Goal: Communication & Community: Answer question/provide support

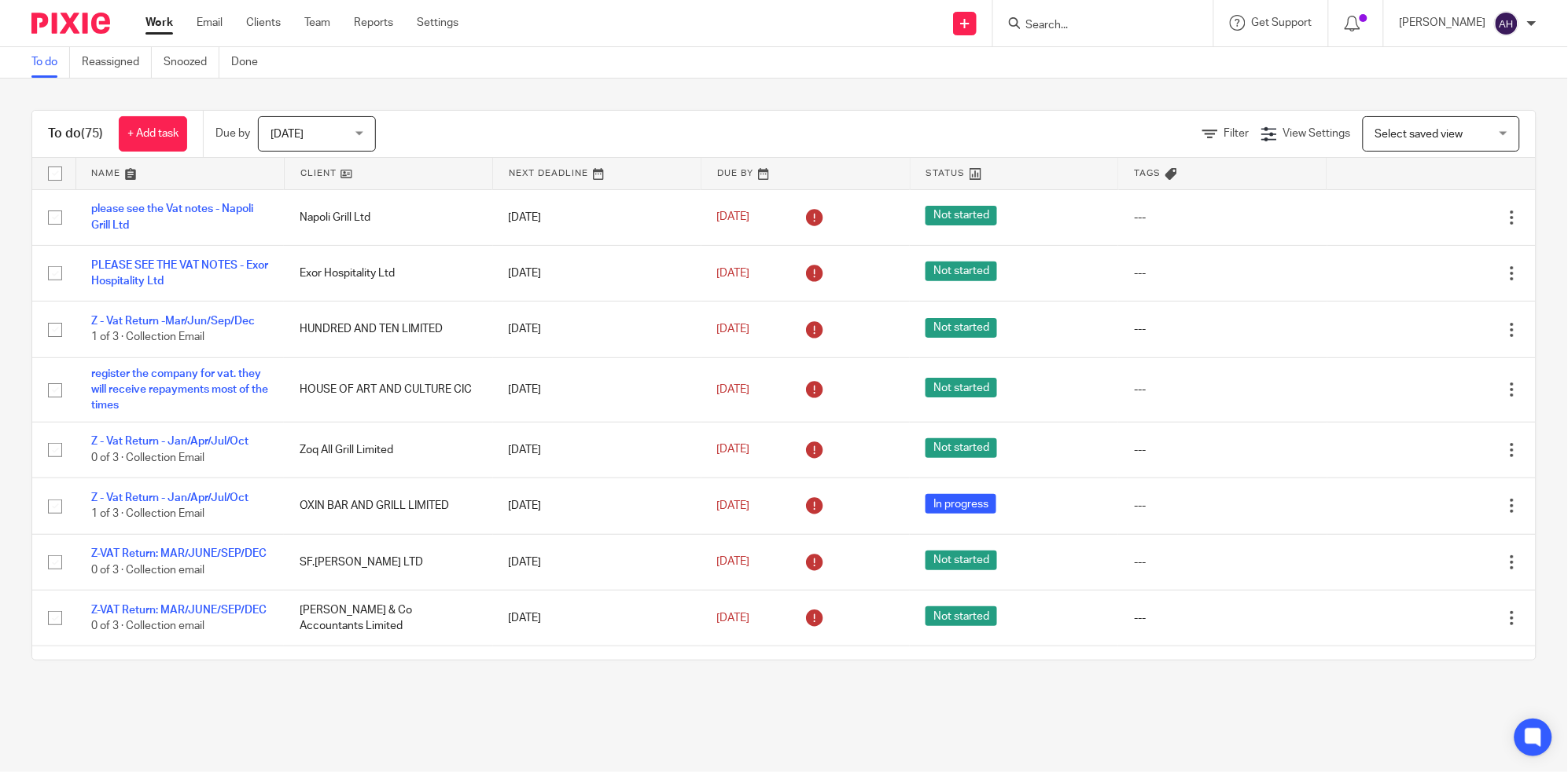
click at [1137, 24] on input "Search" at bounding box center [1095, 26] width 141 height 14
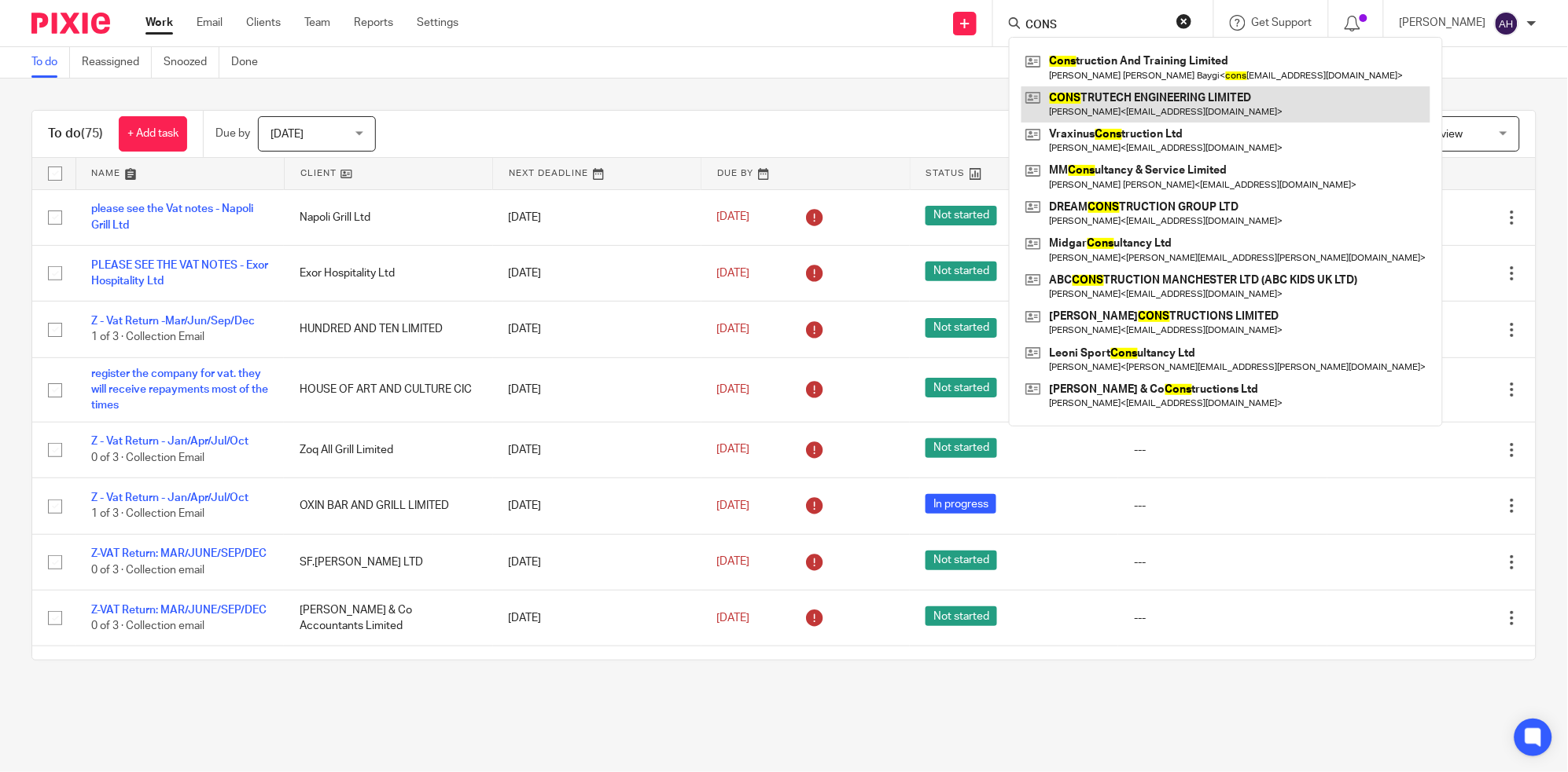
type input "CONS"
click at [1132, 98] on link at bounding box center [1225, 105] width 408 height 37
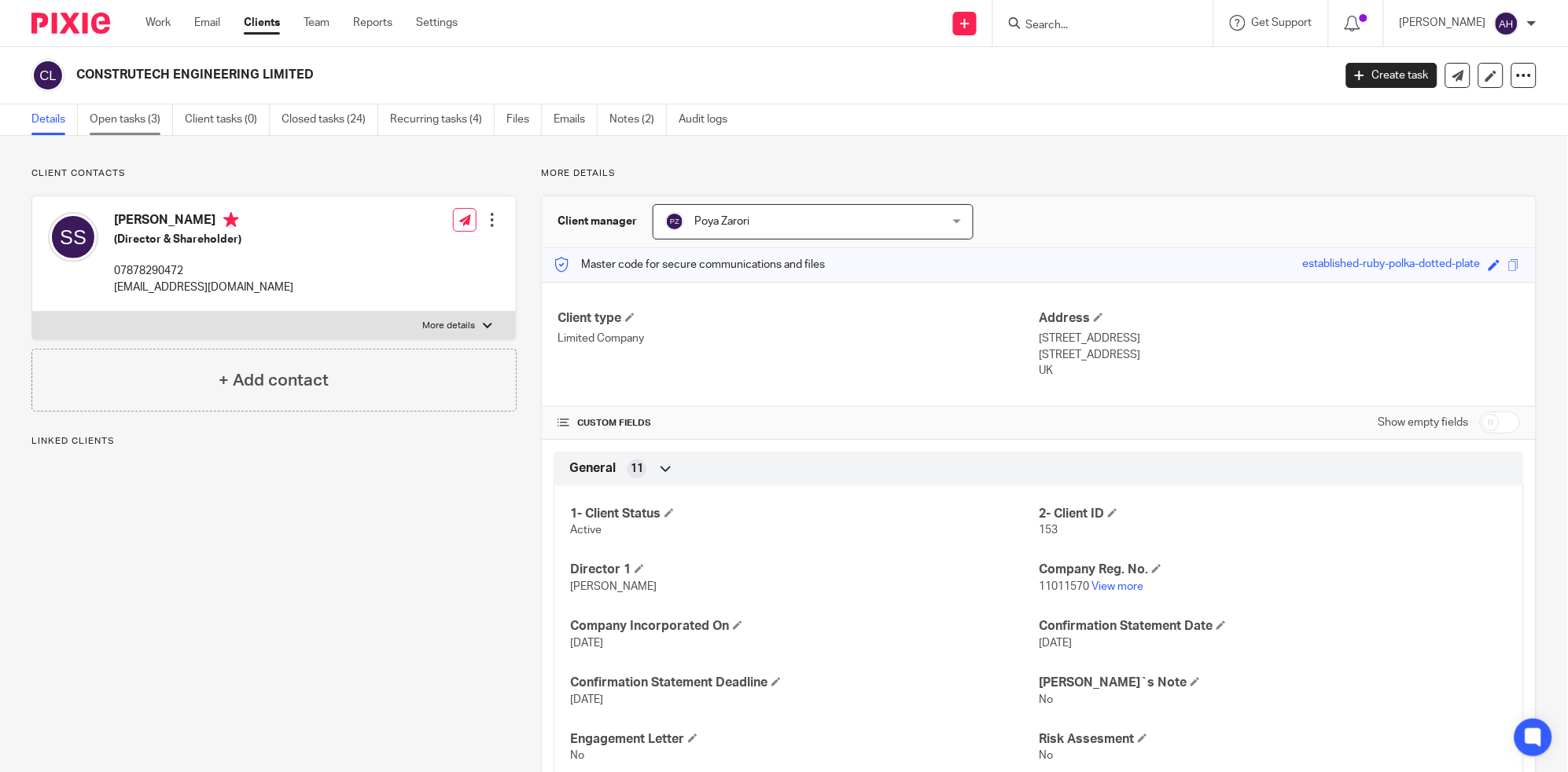
click at [119, 118] on link "Open tasks (3)" at bounding box center [131, 120] width 83 height 31
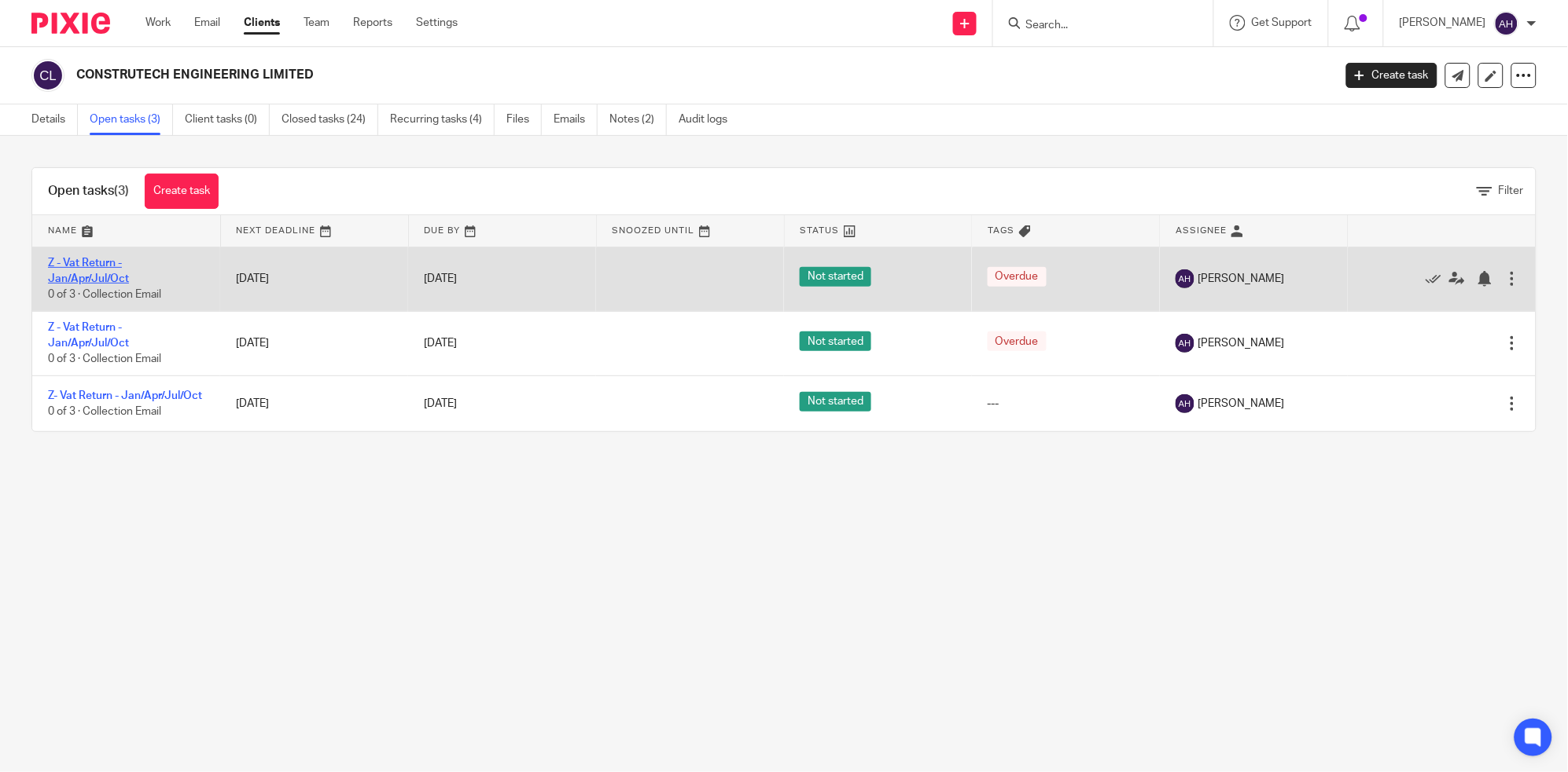
click at [75, 265] on link "Z - Vat Return - Jan/Apr/Jul/Oct" at bounding box center [88, 271] width 81 height 27
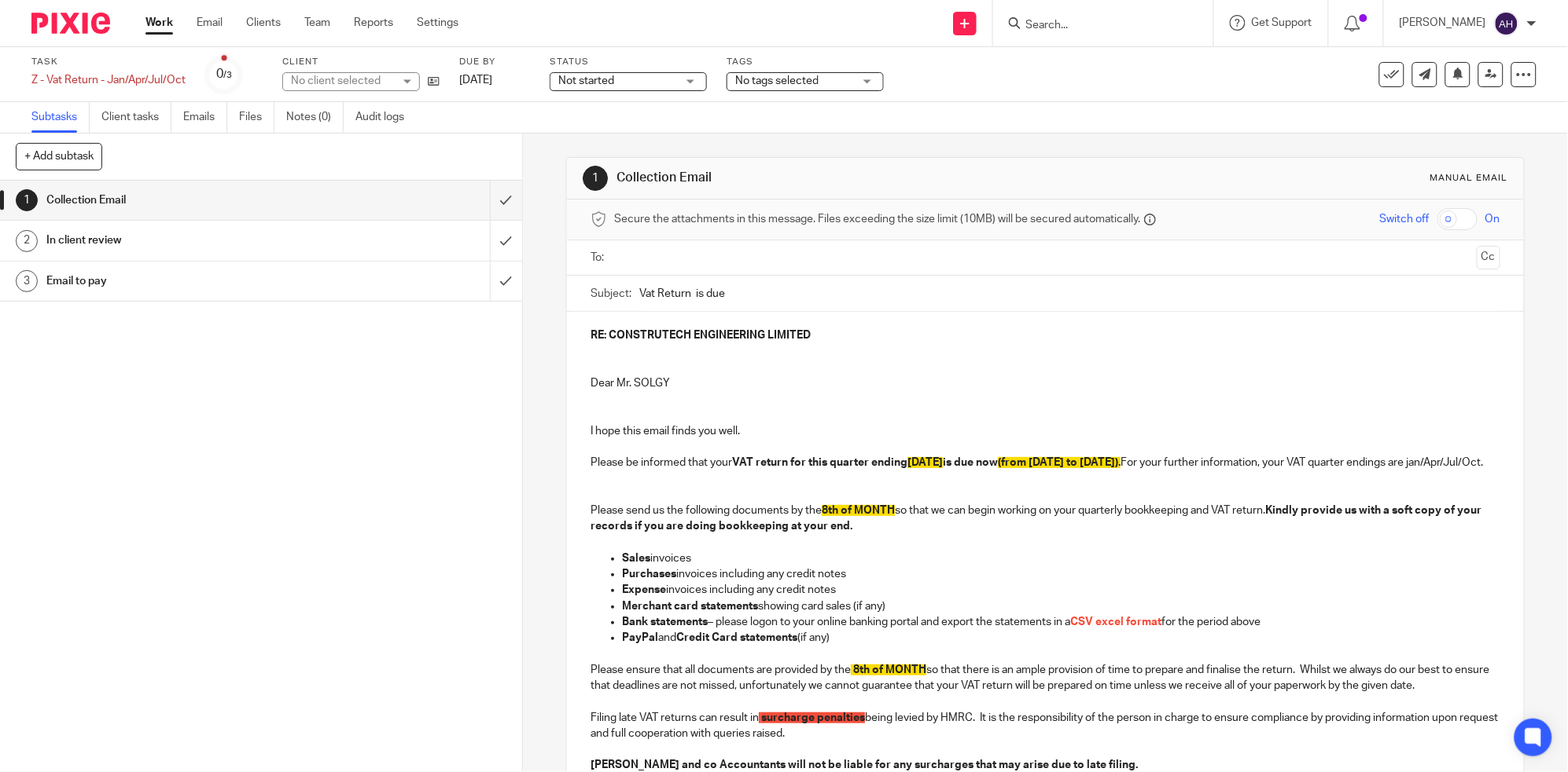
click at [314, 243] on h1 "In client review" at bounding box center [188, 241] width 285 height 24
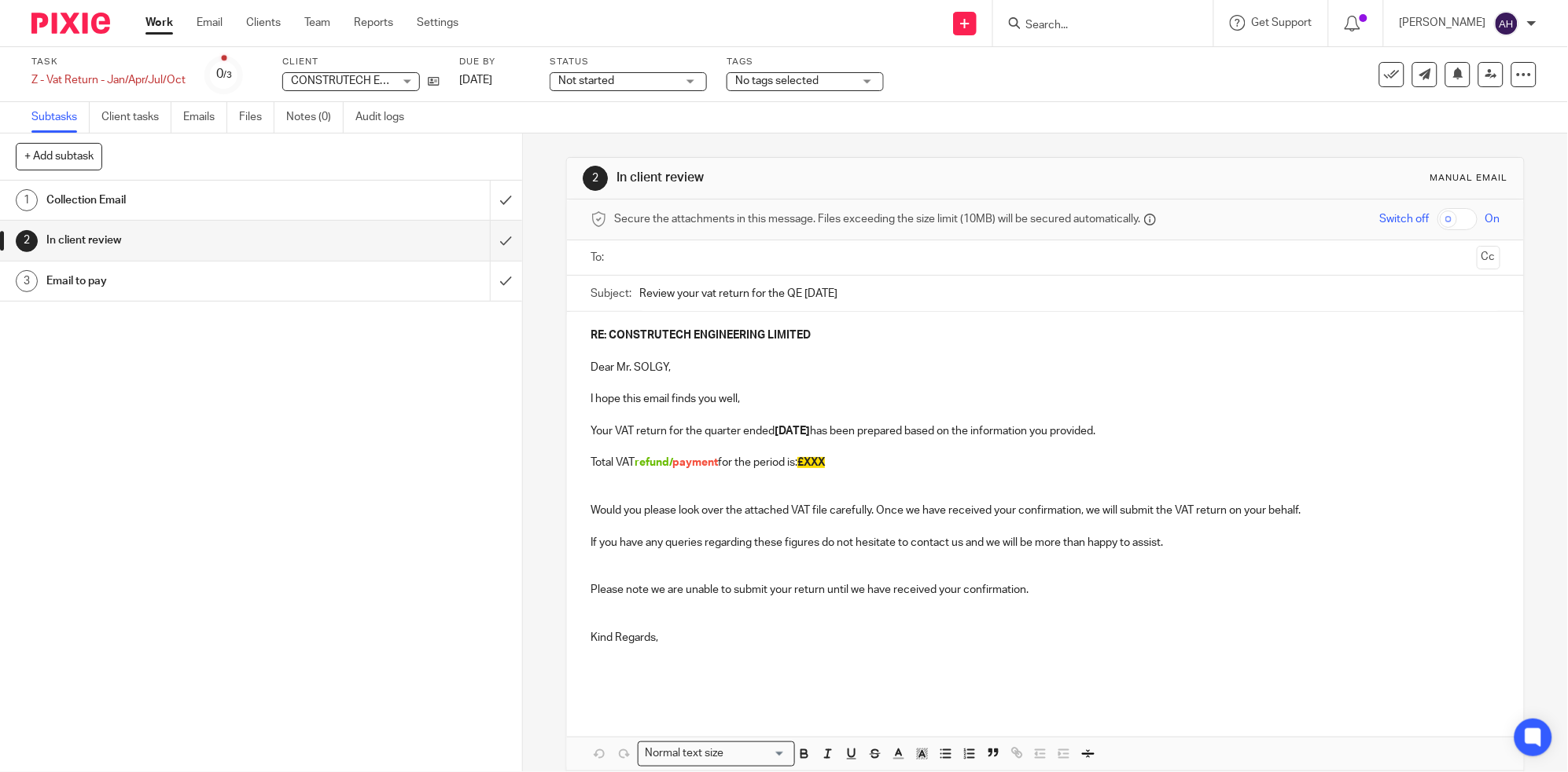
click at [844, 463] on p "Total VAT refund/ payment for the period is: £XXX" at bounding box center [1045, 463] width 910 height 16
click at [674, 465] on span "payment" at bounding box center [695, 463] width 45 height 11
click at [1296, 454] on p at bounding box center [1045, 447] width 910 height 16
click at [780, 461] on p "Total VAT payment for the period is: £" at bounding box center [1045, 463] width 910 height 16
click at [873, 472] on p at bounding box center [1045, 480] width 910 height 16
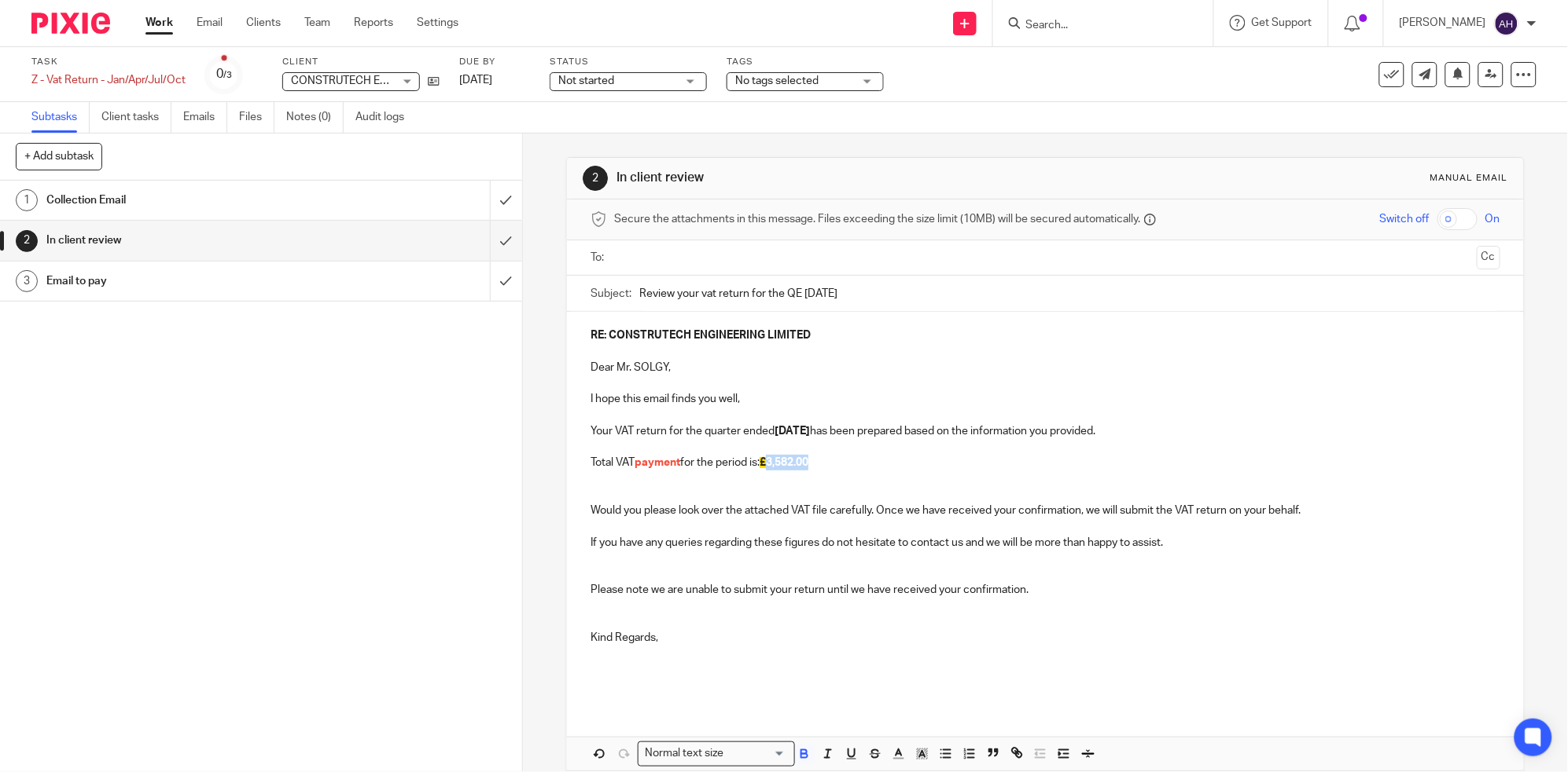
drag, startPoint x: 831, startPoint y: 461, endPoint x: 770, endPoint y: 471, distance: 61.8
click at [770, 471] on p "Total VAT payment for the period is: £ 3,582.00" at bounding box center [1045, 463] width 910 height 16
click at [916, 758] on icon "button" at bounding box center [922, 755] width 14 height 14
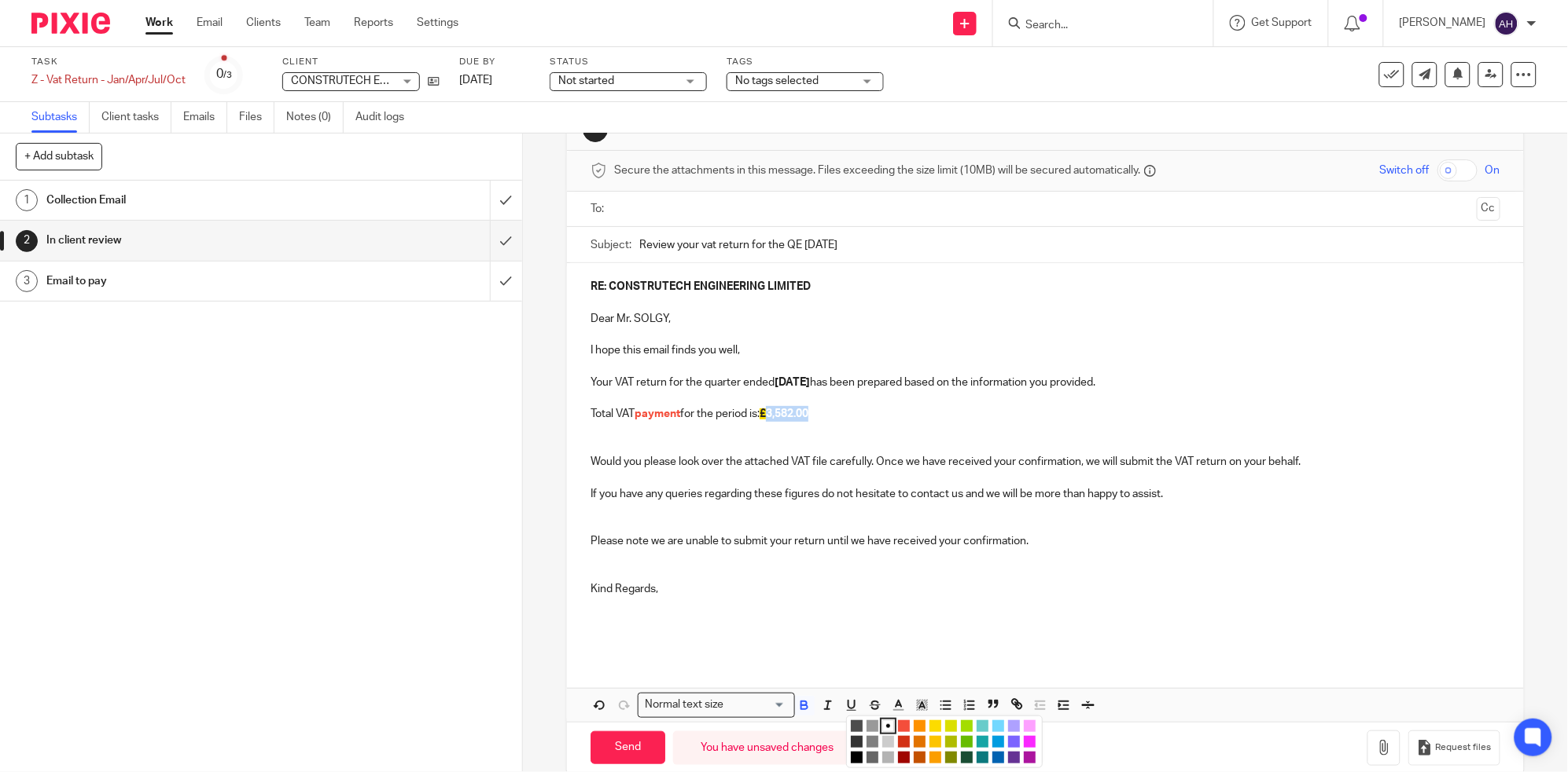
scroll to position [74, 0]
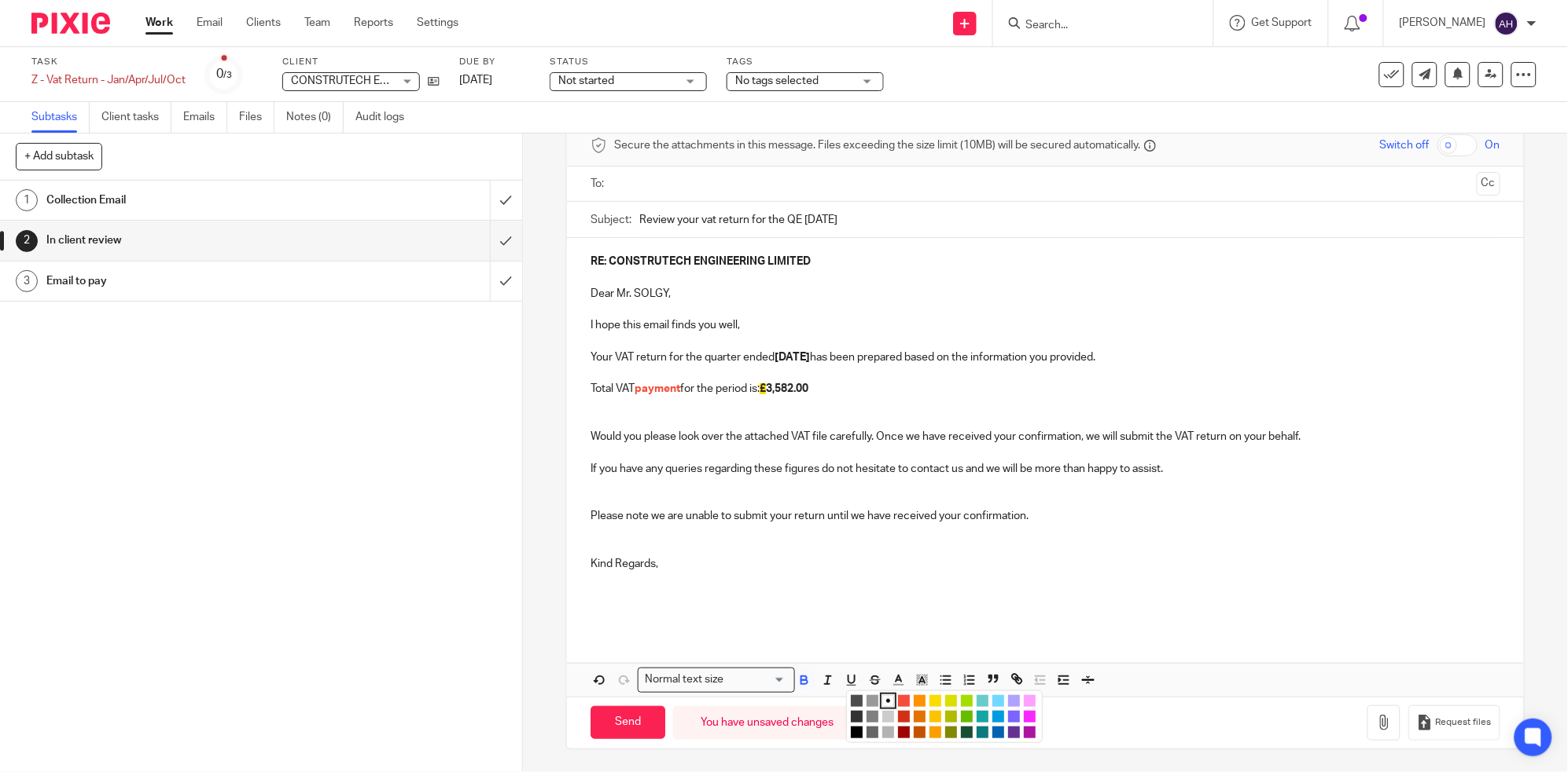
click at [930, 701] on li "color:#FCDC00" at bounding box center [935, 701] width 12 height 12
click at [1247, 580] on p at bounding box center [1045, 589] width 910 height 33
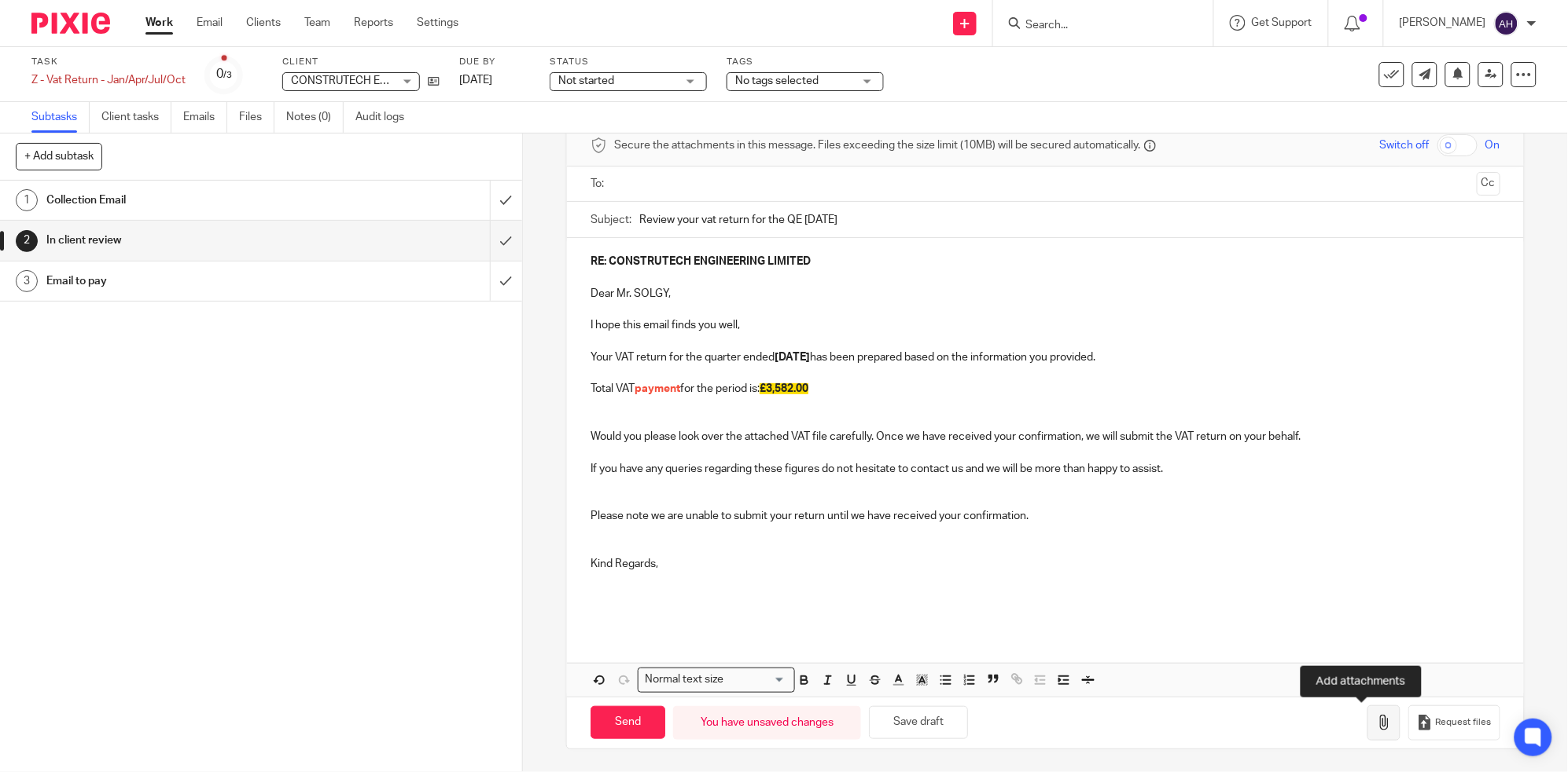
click at [1376, 729] on icon "button" at bounding box center [1384, 723] width 16 height 16
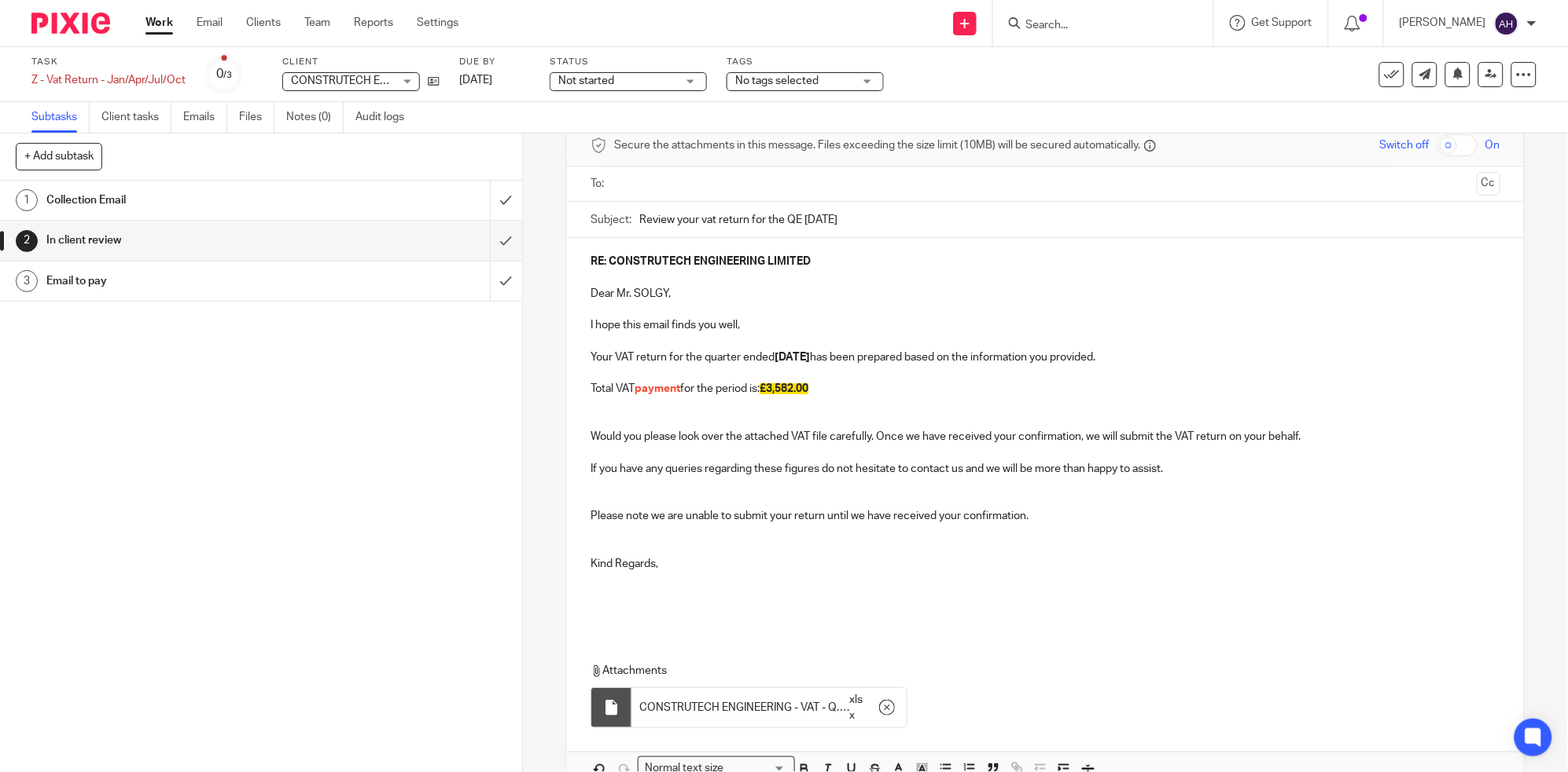
scroll to position [0, 0]
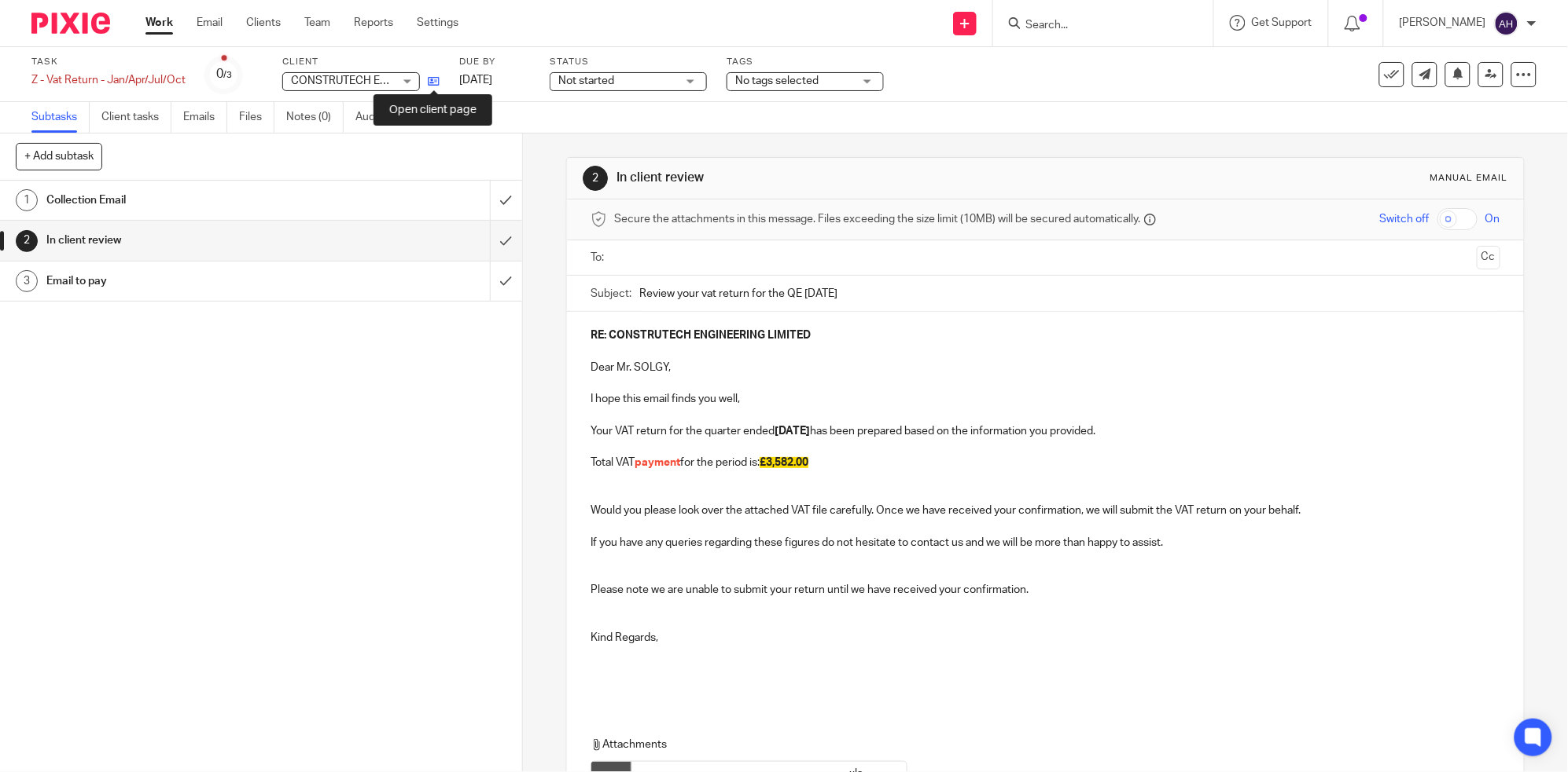
click at [432, 79] on icon at bounding box center [433, 81] width 12 height 12
click at [714, 253] on input "text" at bounding box center [1044, 258] width 850 height 18
click at [353, 436] on div "1 Collection Email 2 In client review 3 Email to pay" at bounding box center [261, 477] width 522 height 592
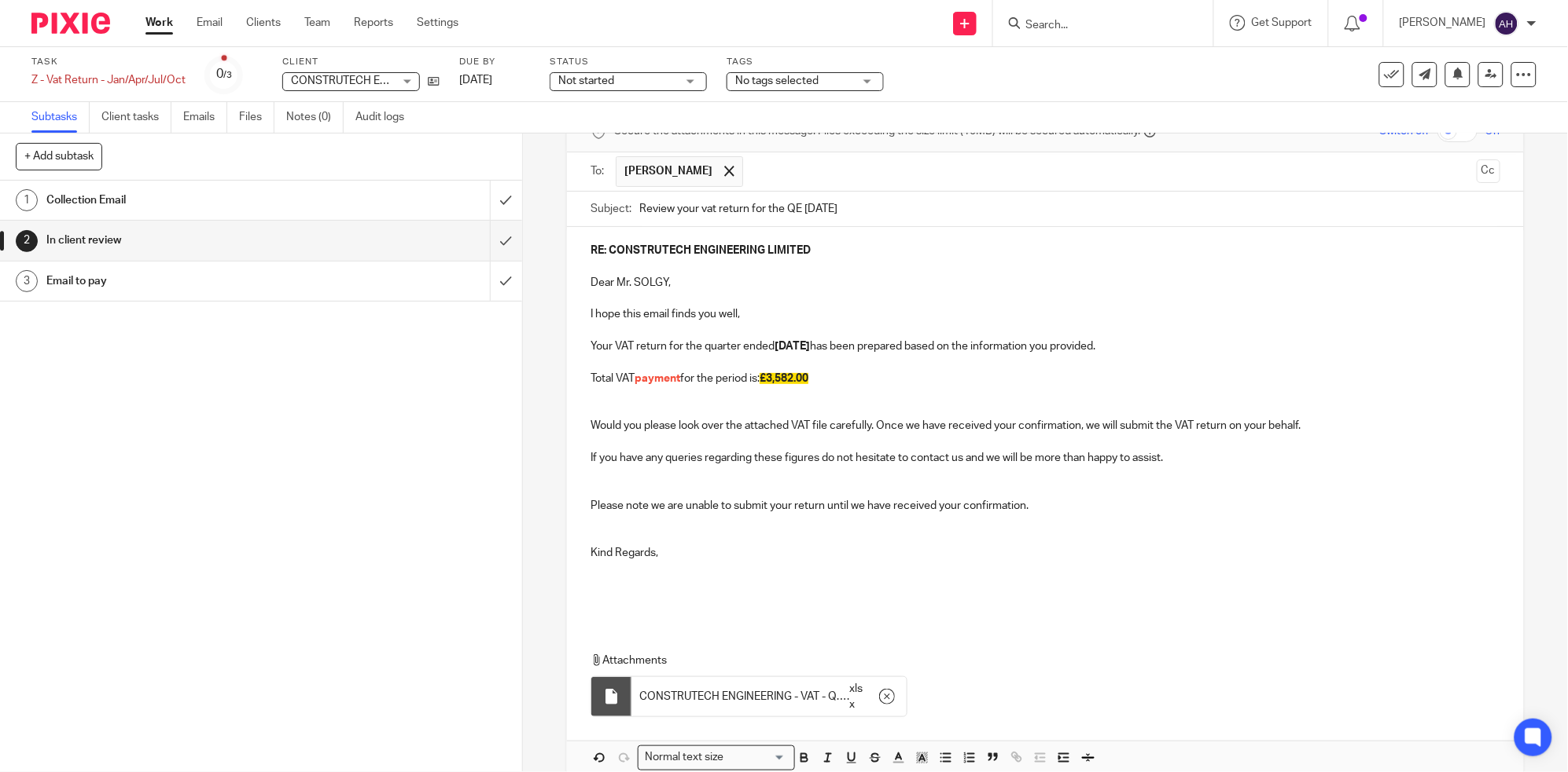
scroll to position [166, 0]
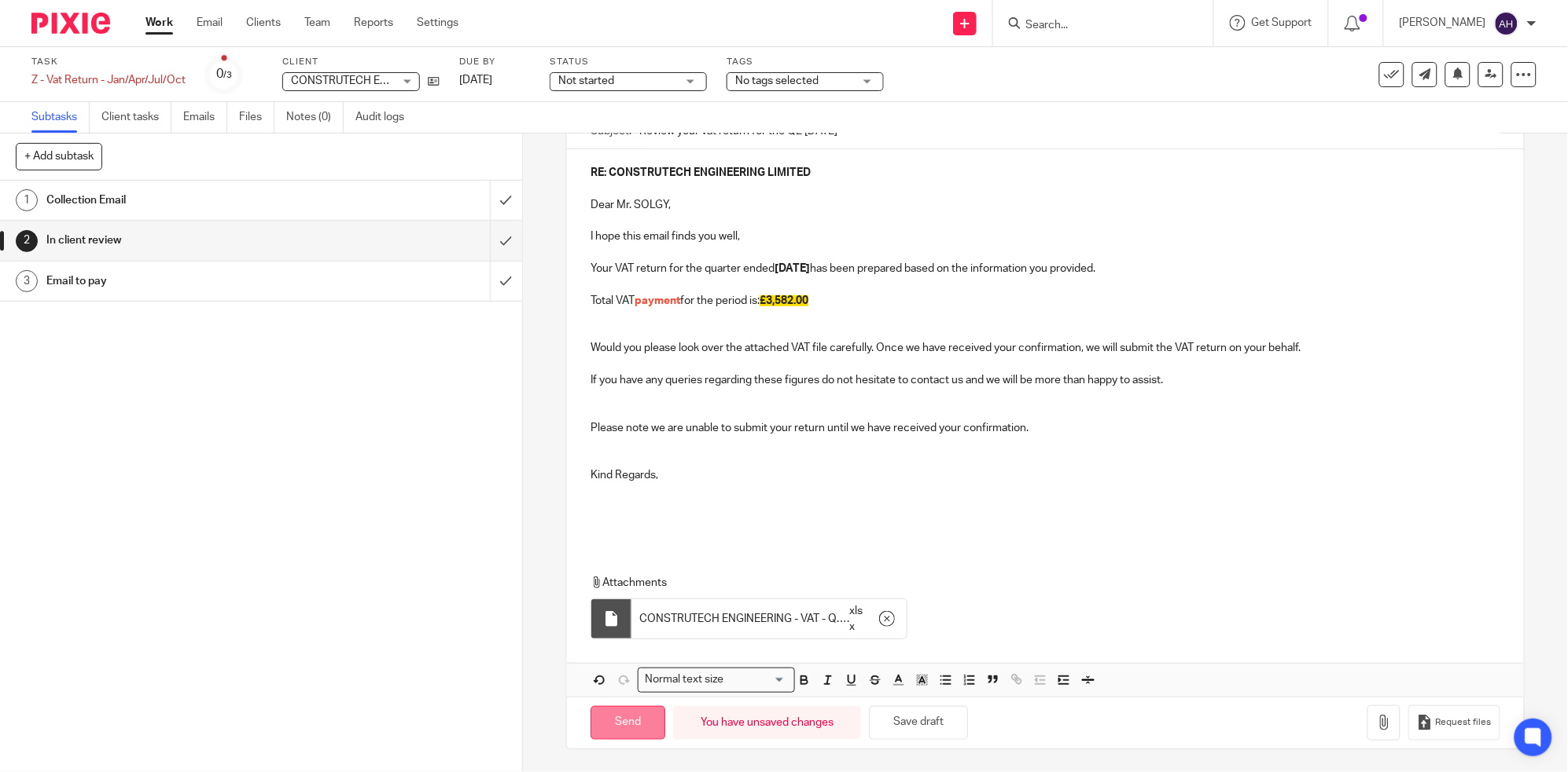
click at [624, 725] on input "Send" at bounding box center [628, 723] width 75 height 34
type input "Sent"
click at [321, 484] on div "1 Collection Email 2 In client review 3 Email to pay" at bounding box center [261, 477] width 522 height 592
click at [159, 21] on link "Work" at bounding box center [159, 23] width 28 height 16
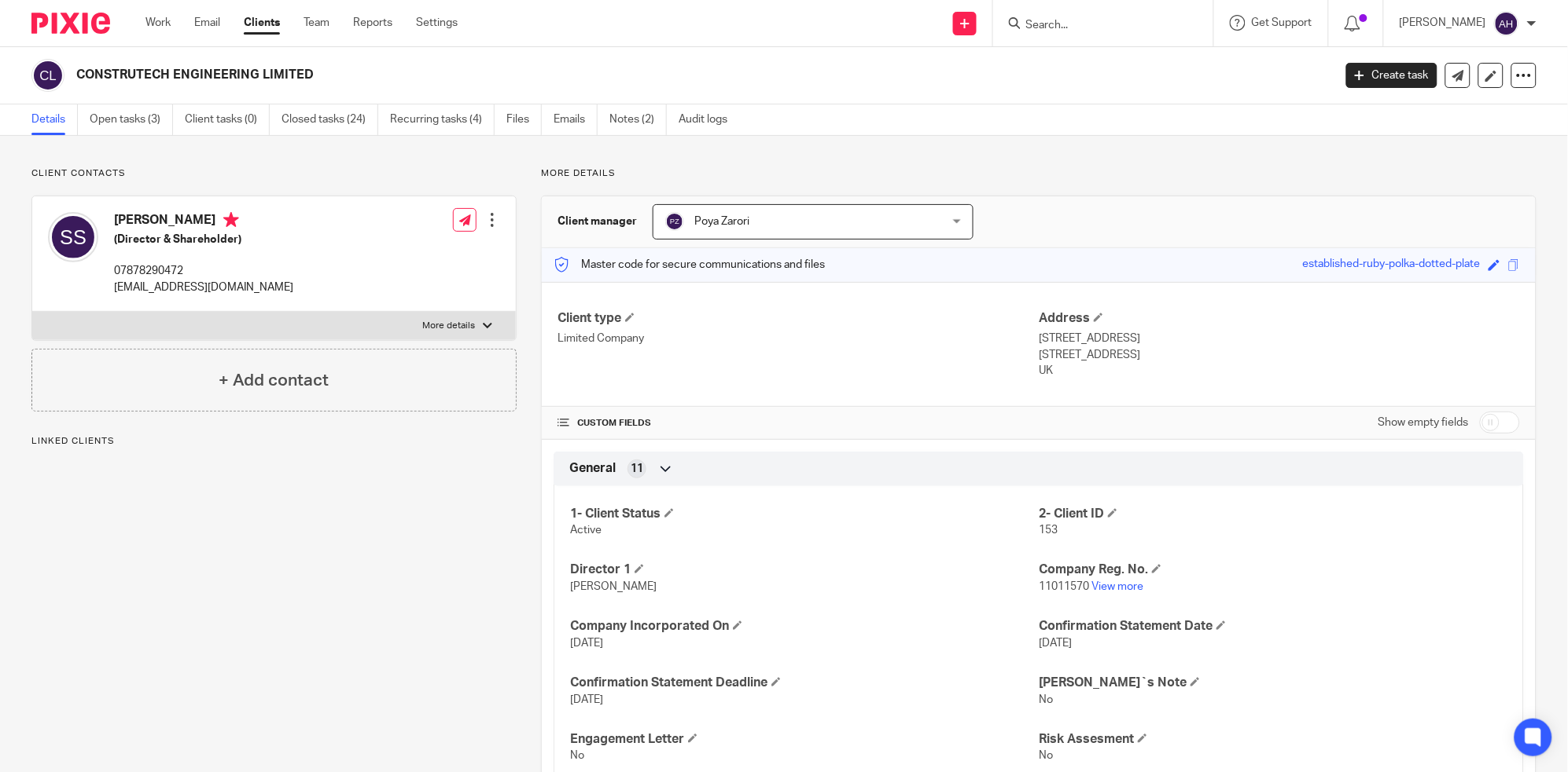
click at [482, 325] on div at bounding box center [487, 326] width 10 height 10
click at [33, 312] on input "More details" at bounding box center [32, 311] width 1 height 1
checkbox input "true"
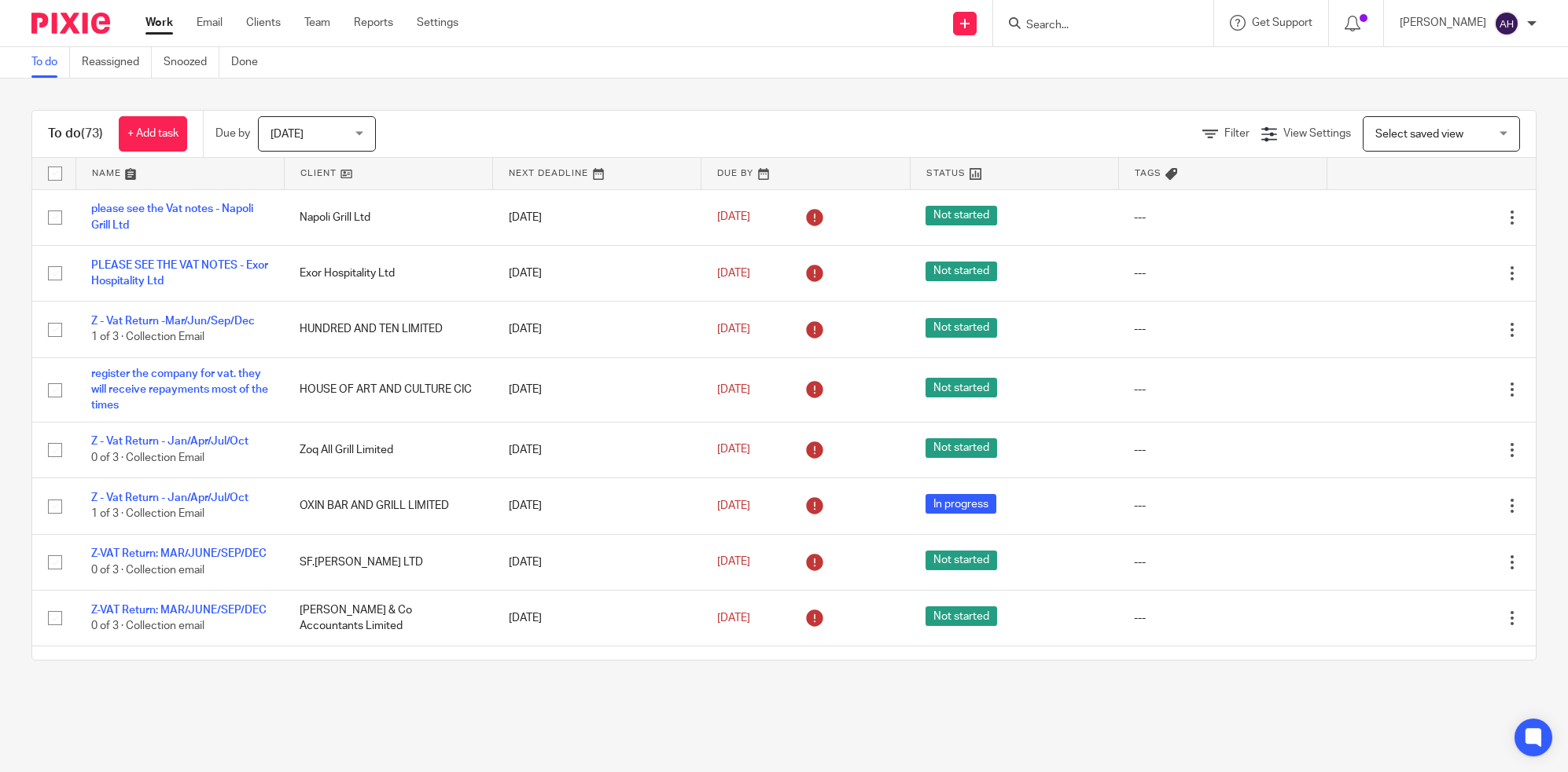
click at [1125, 20] on input "Search" at bounding box center [1095, 26] width 141 height 14
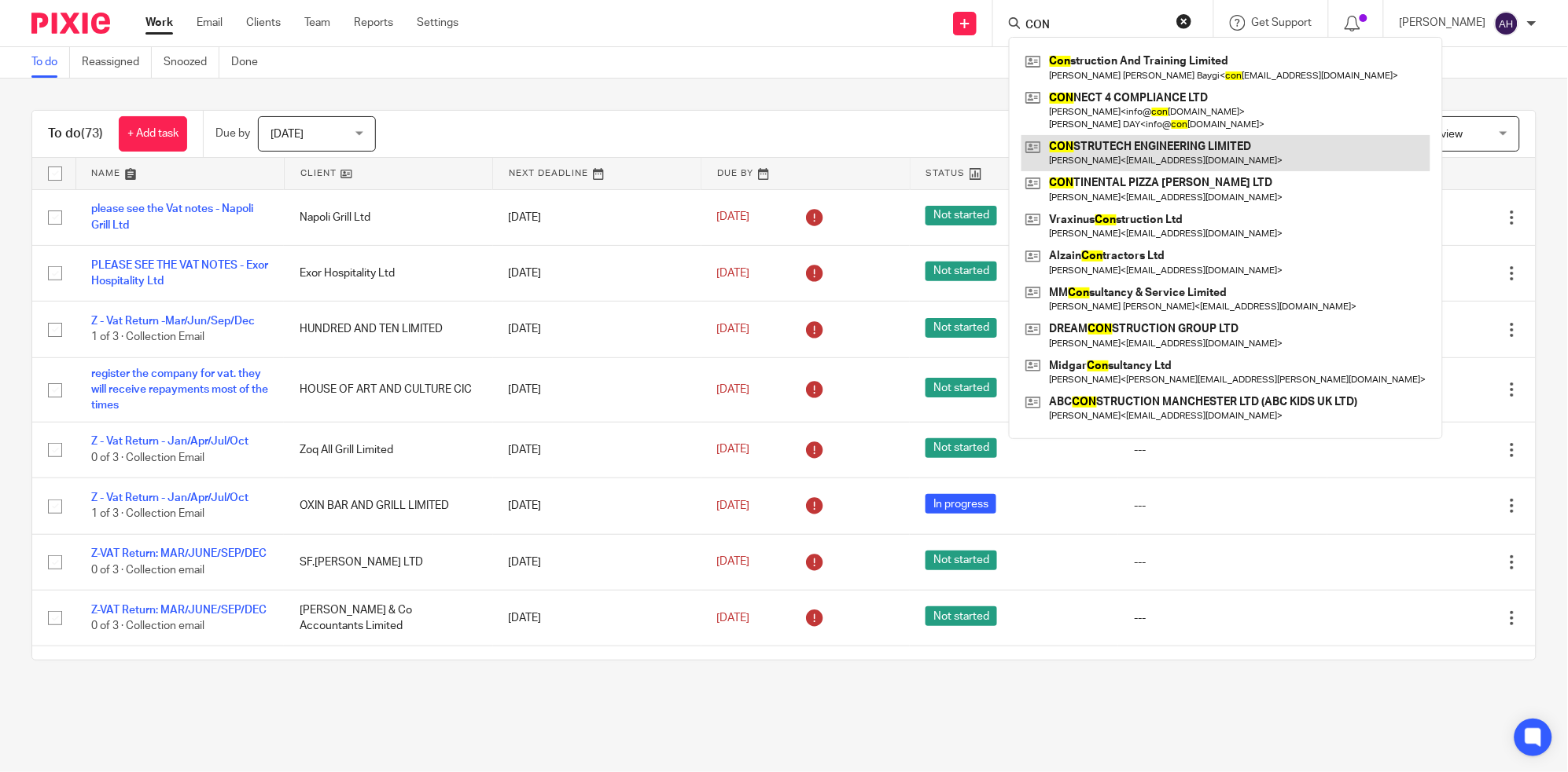
type input "CON"
click at [1178, 151] on link at bounding box center [1225, 153] width 408 height 37
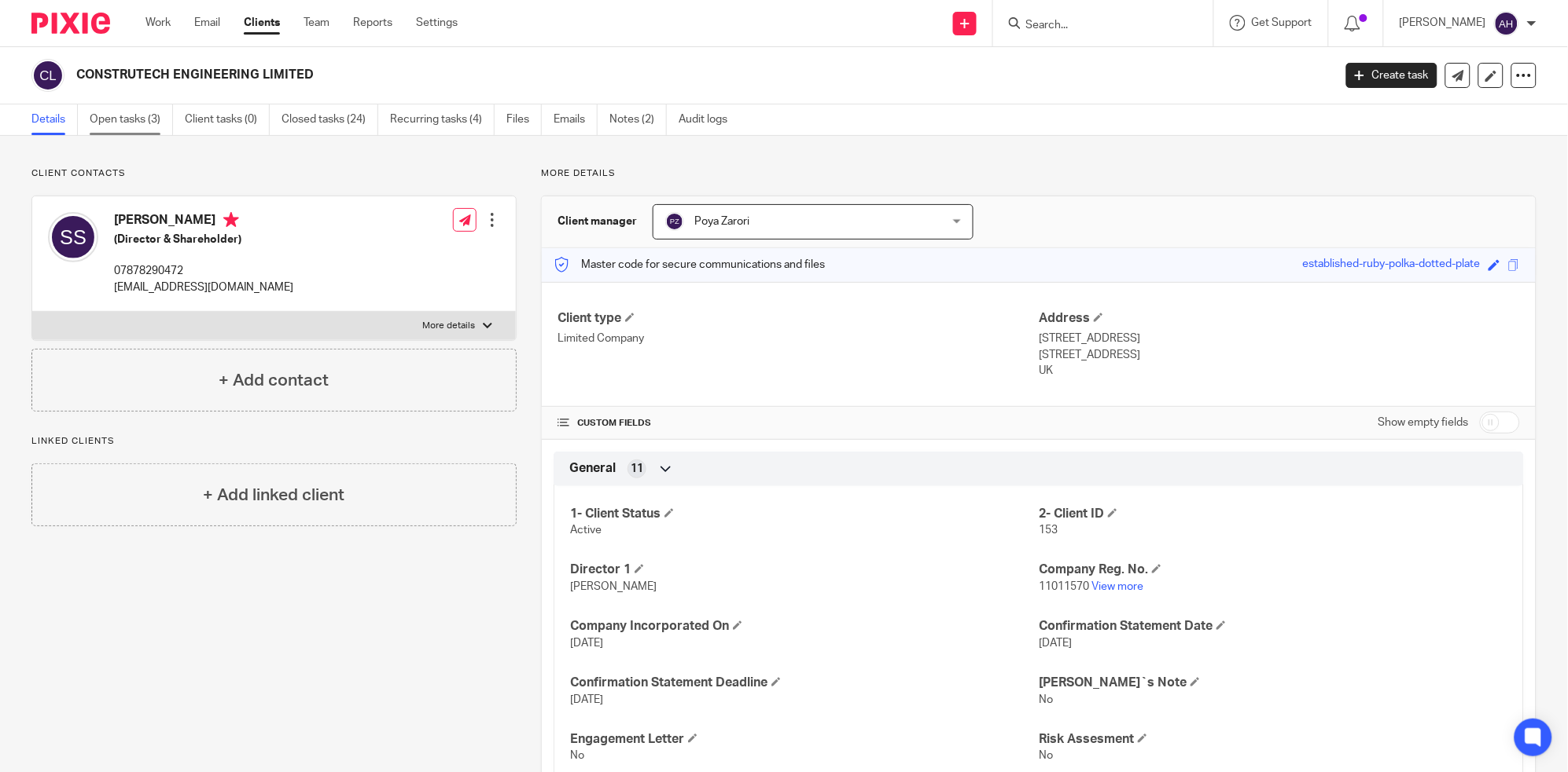
click at [112, 113] on link "Open tasks (3)" at bounding box center [131, 120] width 83 height 31
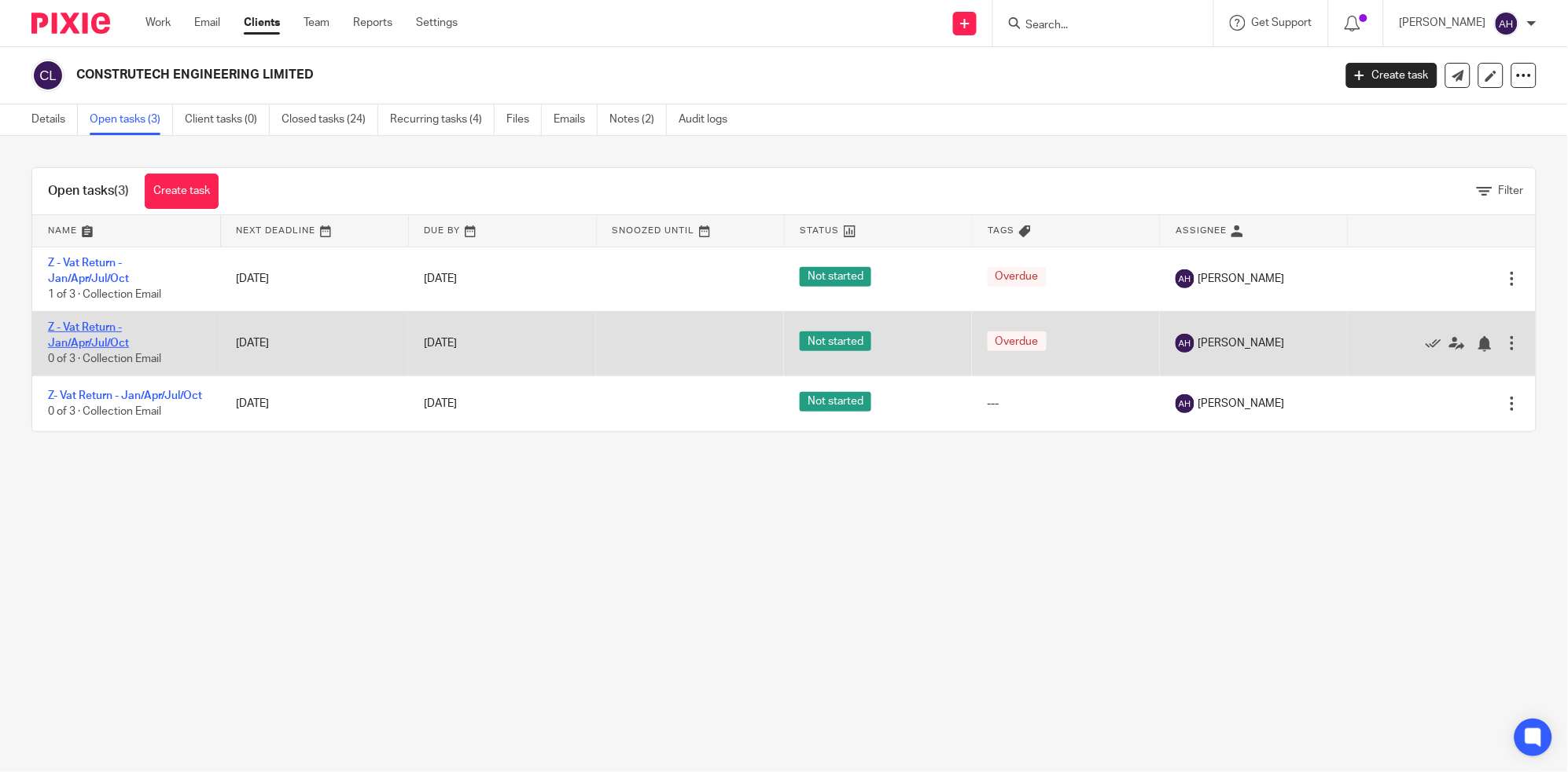
click at [84, 330] on link "Z - Vat Return - Jan/Apr/Jul/Oct" at bounding box center [88, 336] width 81 height 27
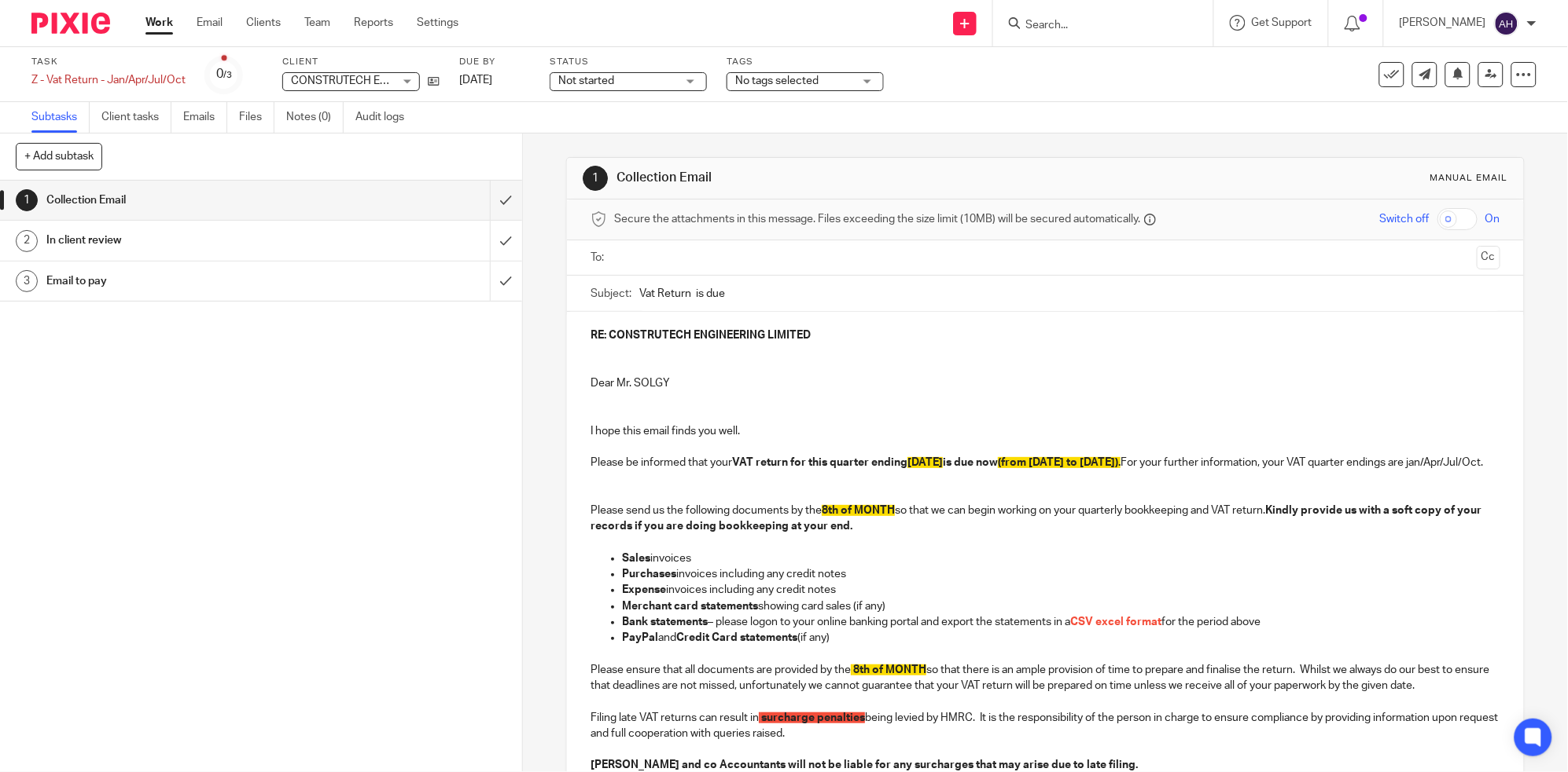
click at [205, 239] on h1 "In client review" at bounding box center [188, 241] width 285 height 24
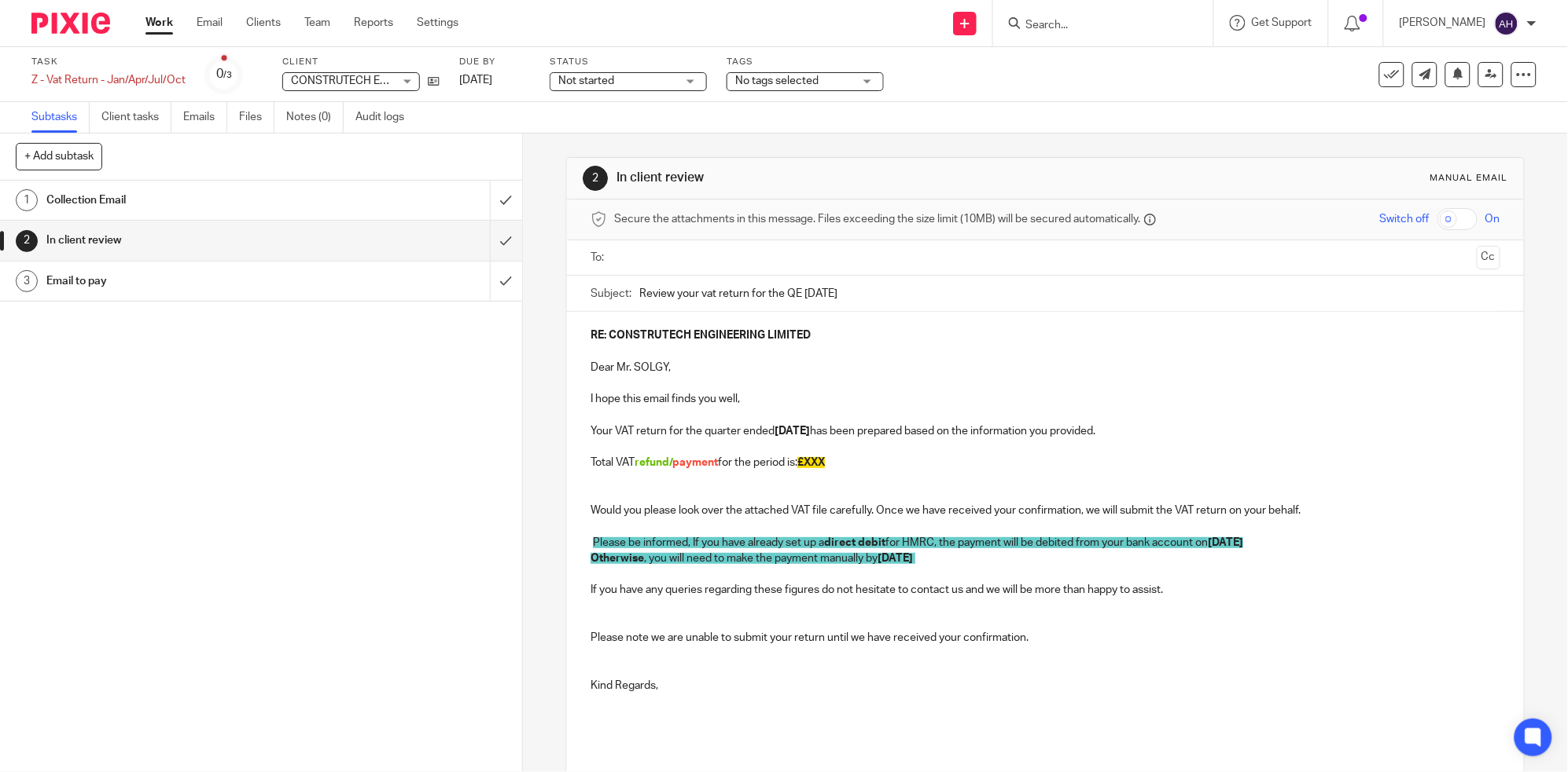
click at [842, 458] on p "Total VAT refund/ payment for the period is: £XXX" at bounding box center [1045, 463] width 910 height 16
click at [672, 465] on span "payment" at bounding box center [695, 463] width 45 height 11
click at [830, 473] on p at bounding box center [1045, 480] width 910 height 16
click at [784, 458] on p "Total VAT payment for the period is: £" at bounding box center [1045, 463] width 910 height 16
drag, startPoint x: 823, startPoint y: 460, endPoint x: 770, endPoint y: 471, distance: 54.1
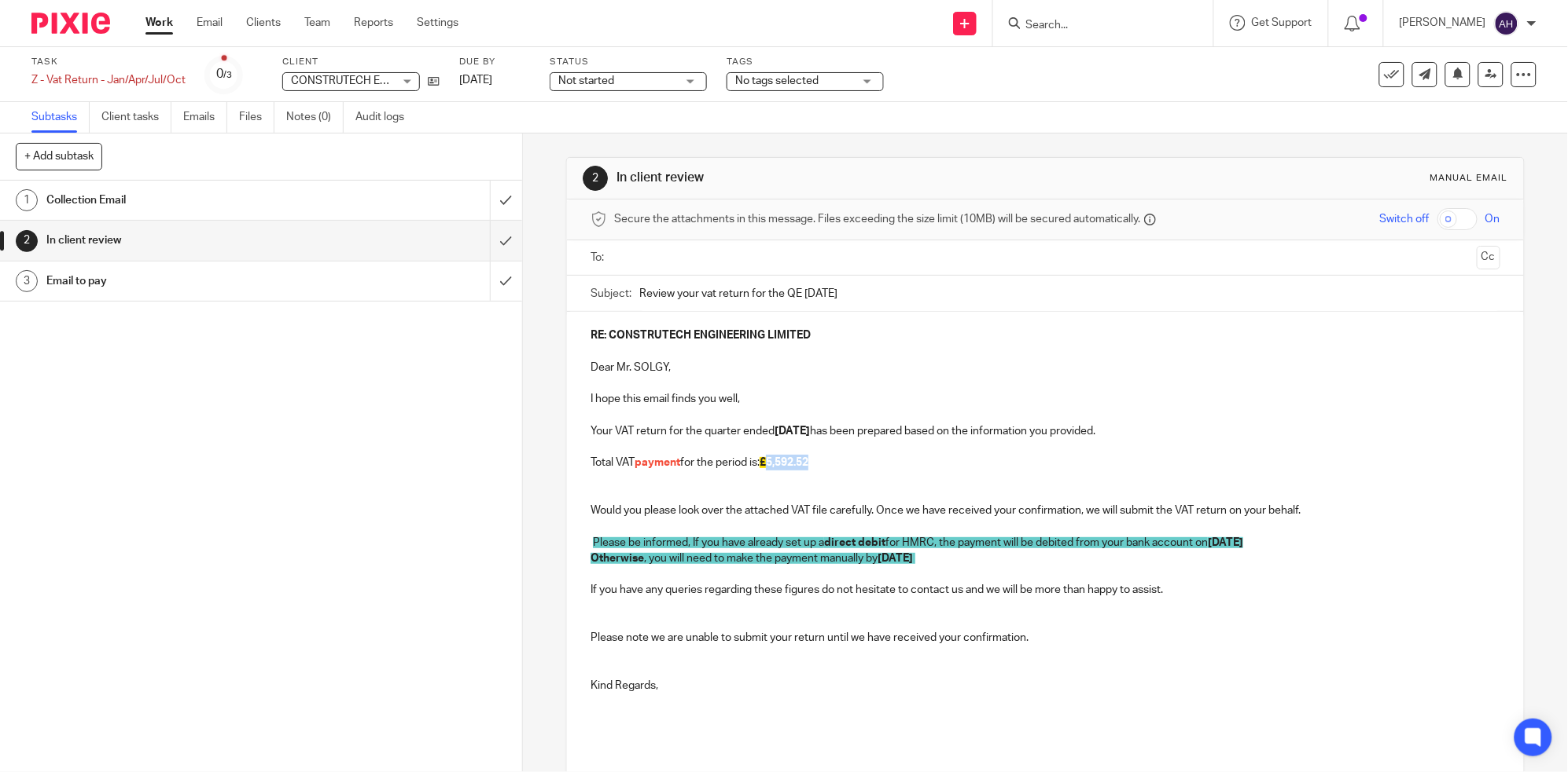
click at [770, 471] on p "Total VAT payment for the period is: £ 5,592.52" at bounding box center [1045, 463] width 910 height 16
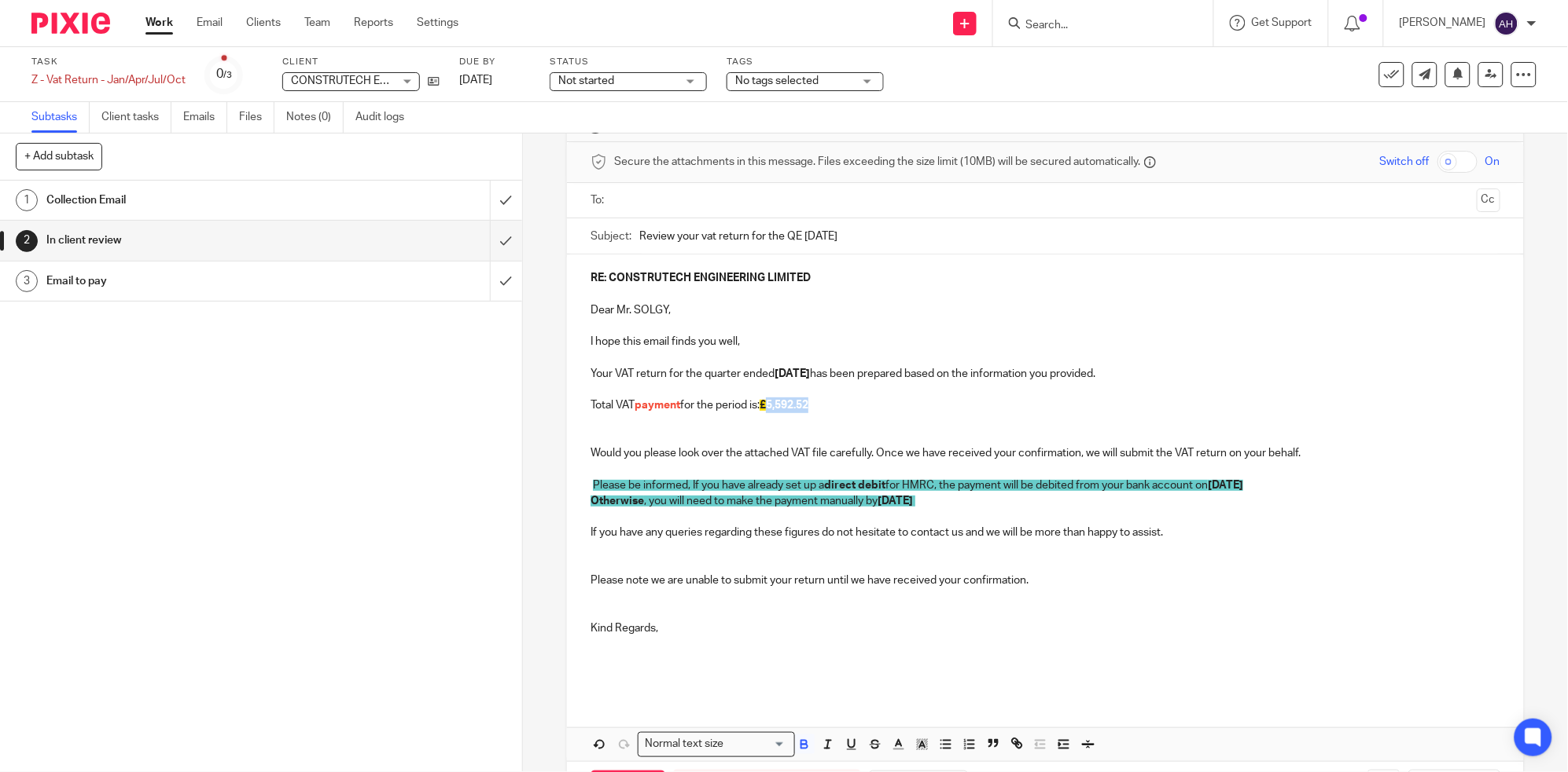
scroll to position [122, 0]
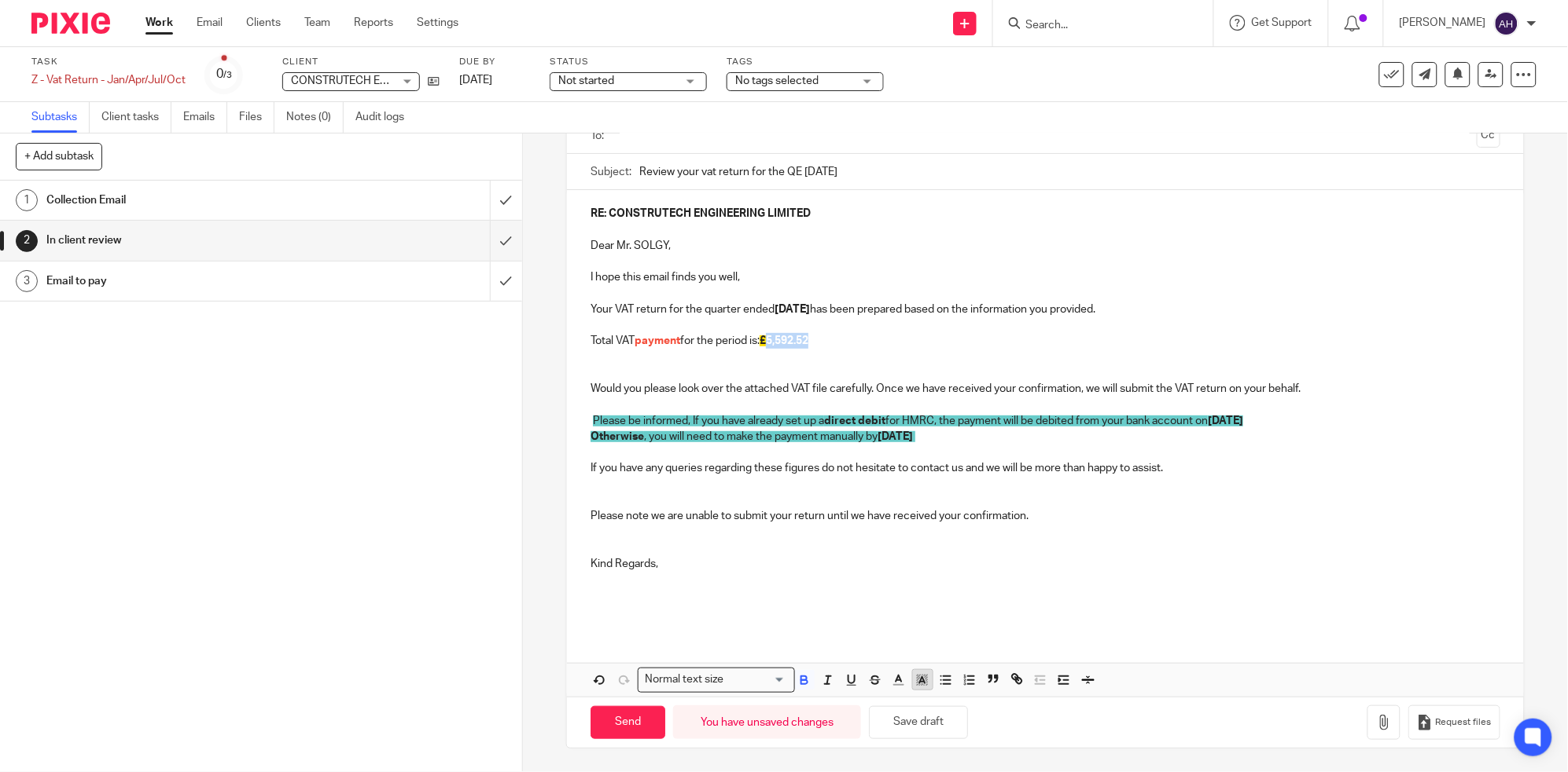
click at [923, 684] on icon "button" at bounding box center [923, 684] width 1 height 1
click at [932, 698] on li "color:#FCDC00" at bounding box center [935, 700] width 12 height 12
click at [1202, 552] on p at bounding box center [1045, 549] width 910 height 16
click at [948, 337] on p "Total VAT payment for the period is: £5,592.52" at bounding box center [1045, 341] width 910 height 16
click at [1376, 726] on icon "button" at bounding box center [1384, 723] width 16 height 16
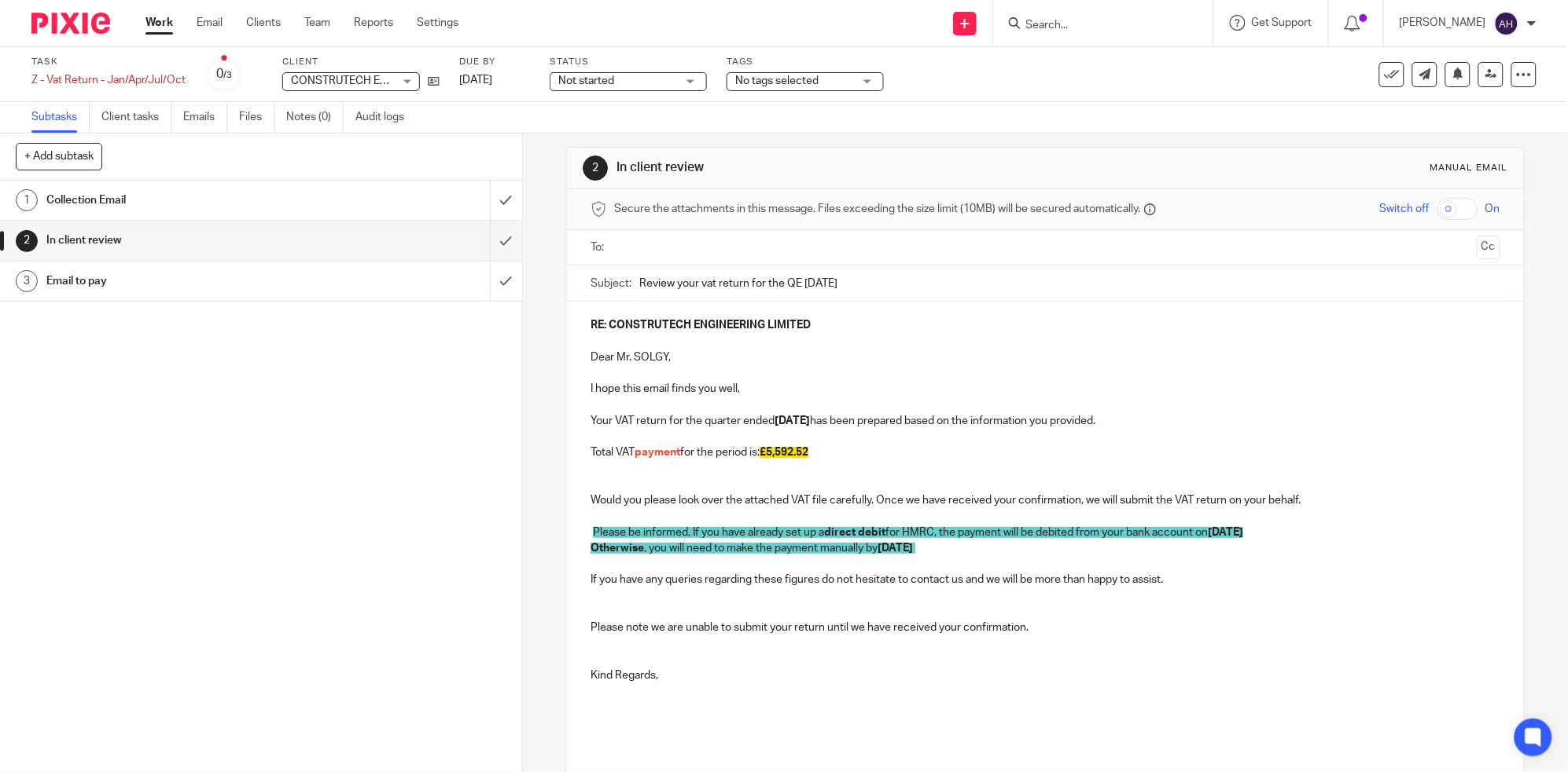
scroll to position [0, 0]
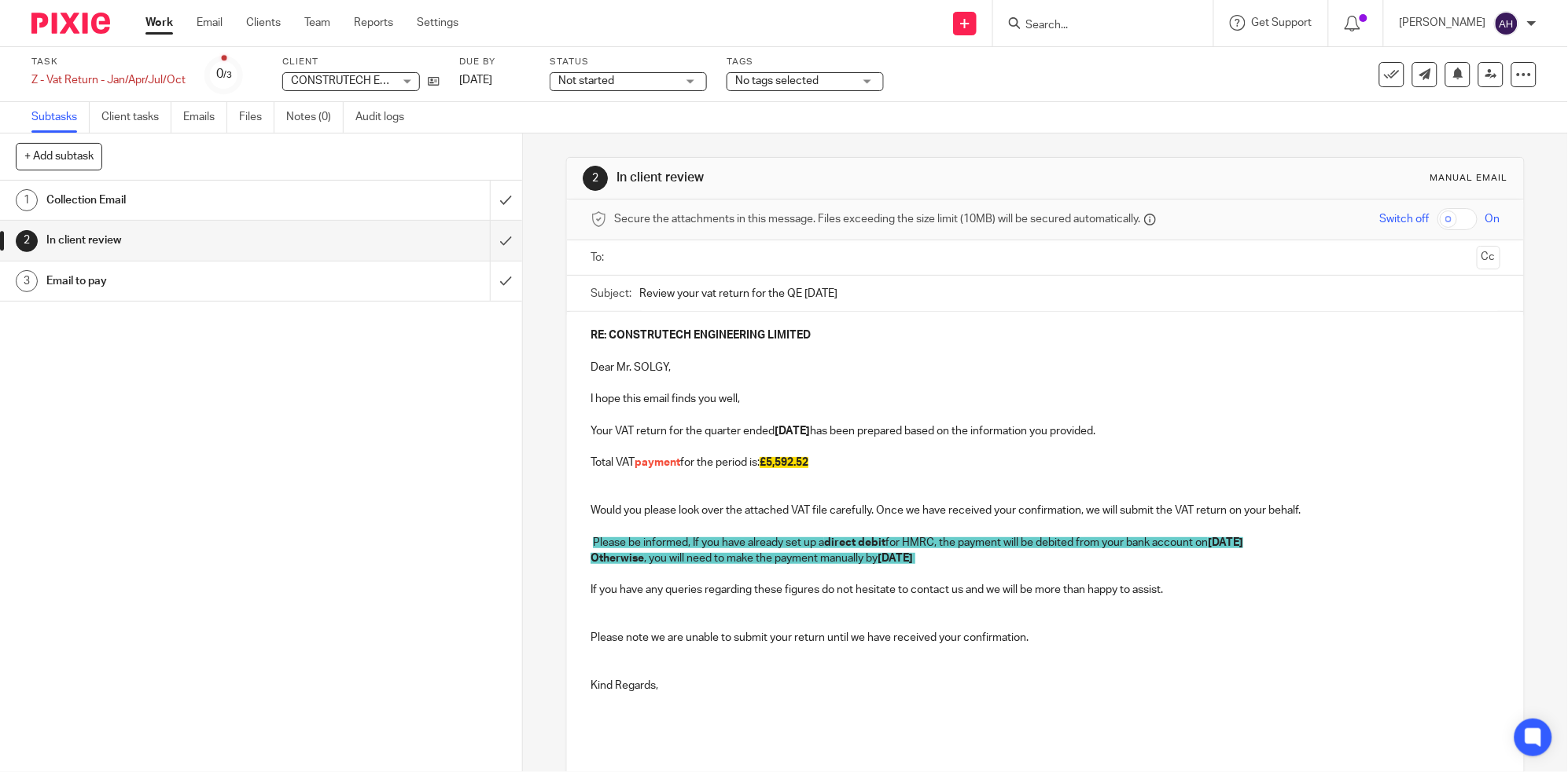
click at [788, 251] on input "text" at bounding box center [1044, 258] width 850 height 18
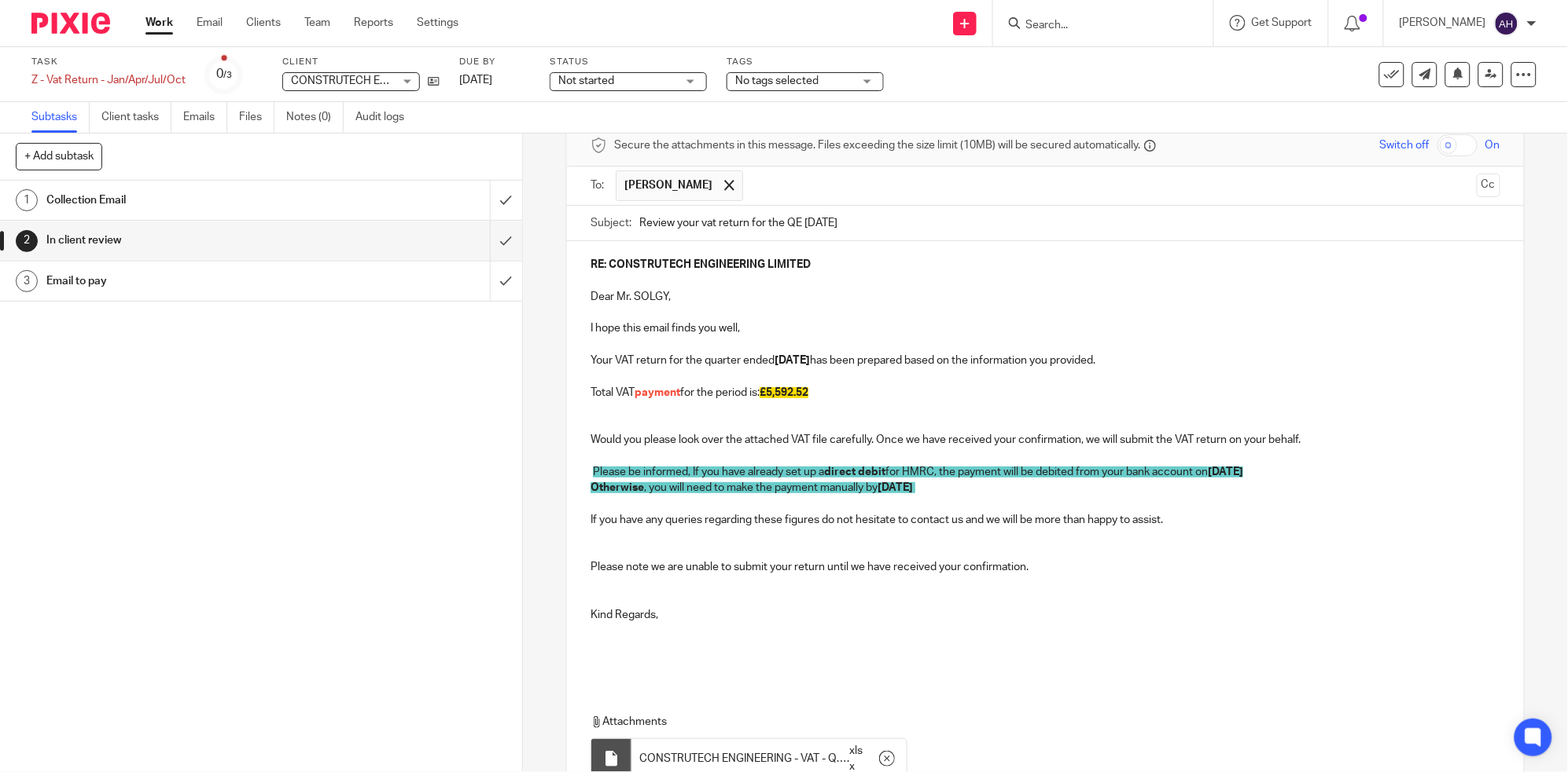
scroll to position [214, 0]
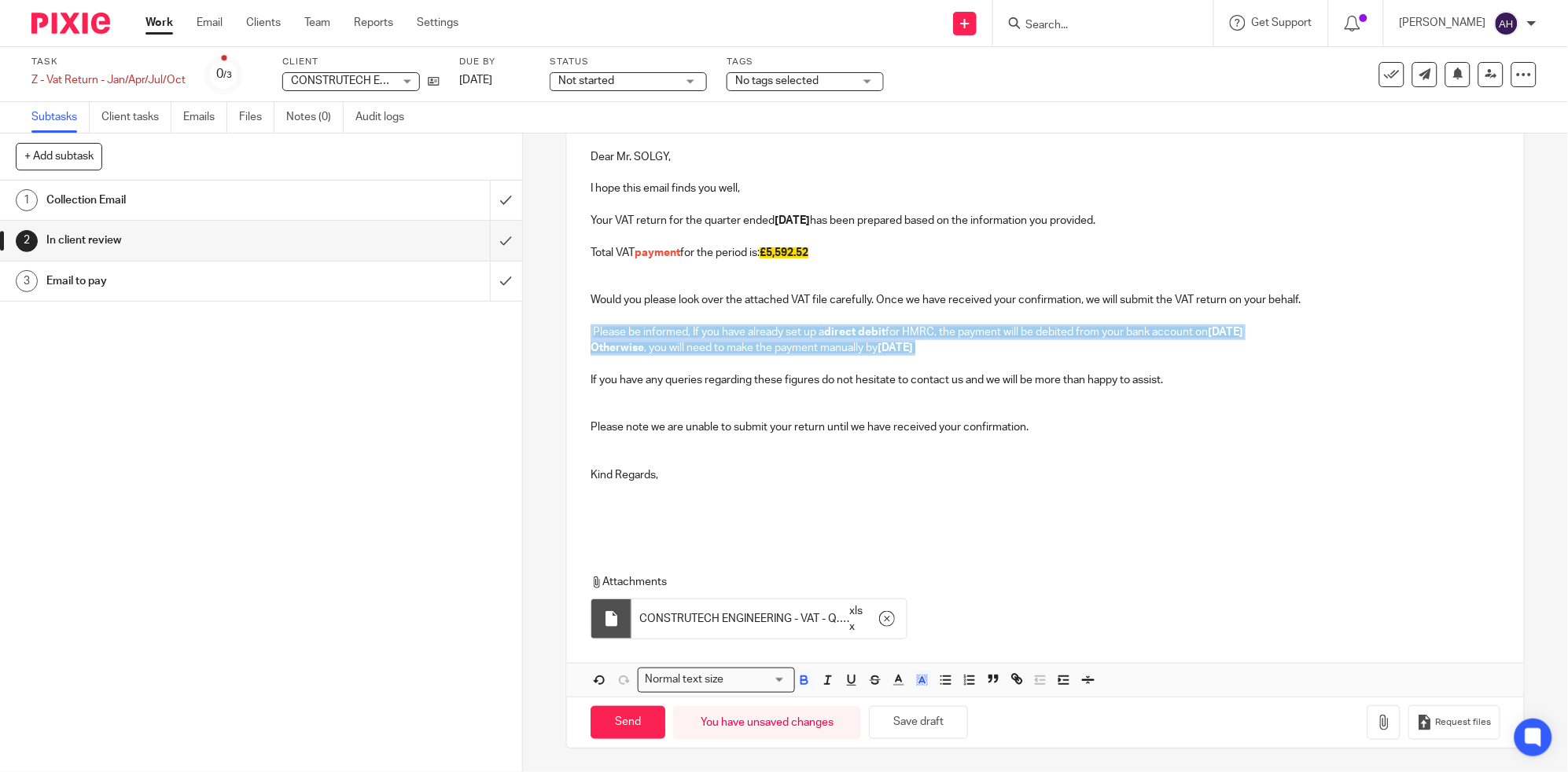
drag, startPoint x: 981, startPoint y: 350, endPoint x: 582, endPoint y: 331, distance: 399.5
click at [582, 331] on div "RE: CONSTRUTECH ENGINEERING LIMITED Dear Mr. SOLGY, I hope this email finds you…" at bounding box center [1045, 322] width 957 height 442
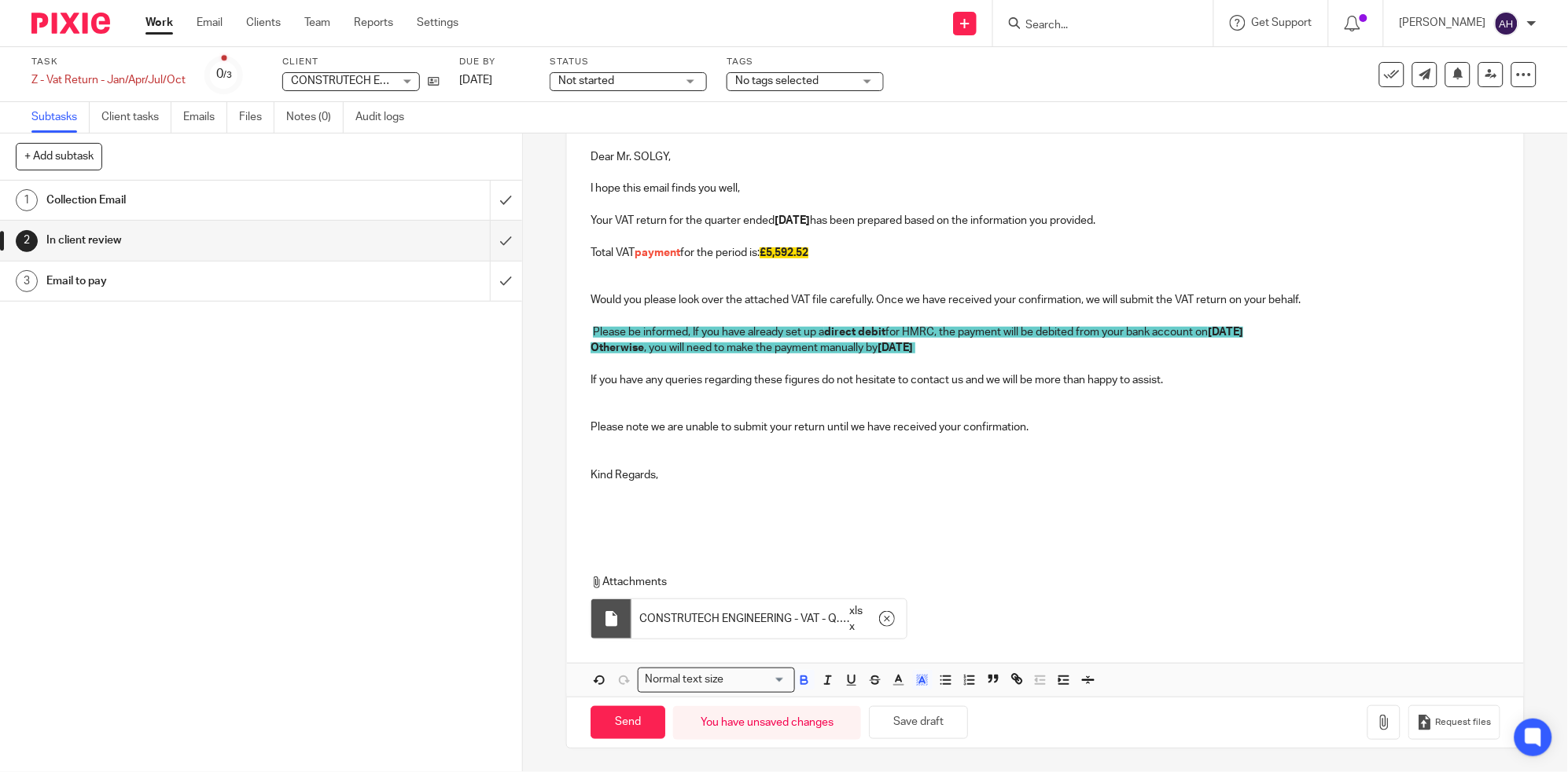
scroll to position [199, 0]
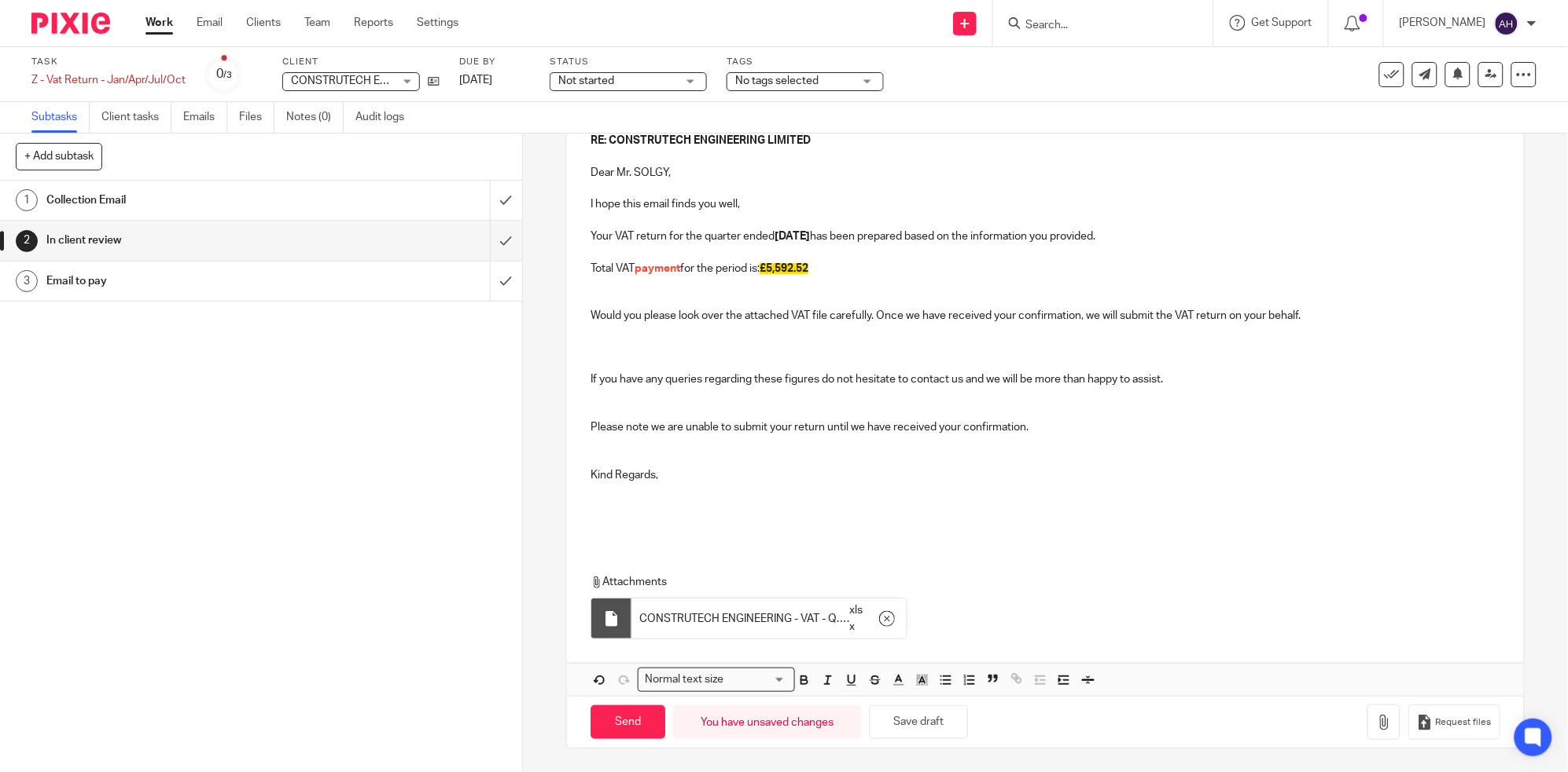
click at [590, 376] on p "If you have any queries regarding these figures do not hesitate to contact us a…" at bounding box center [1045, 380] width 910 height 16
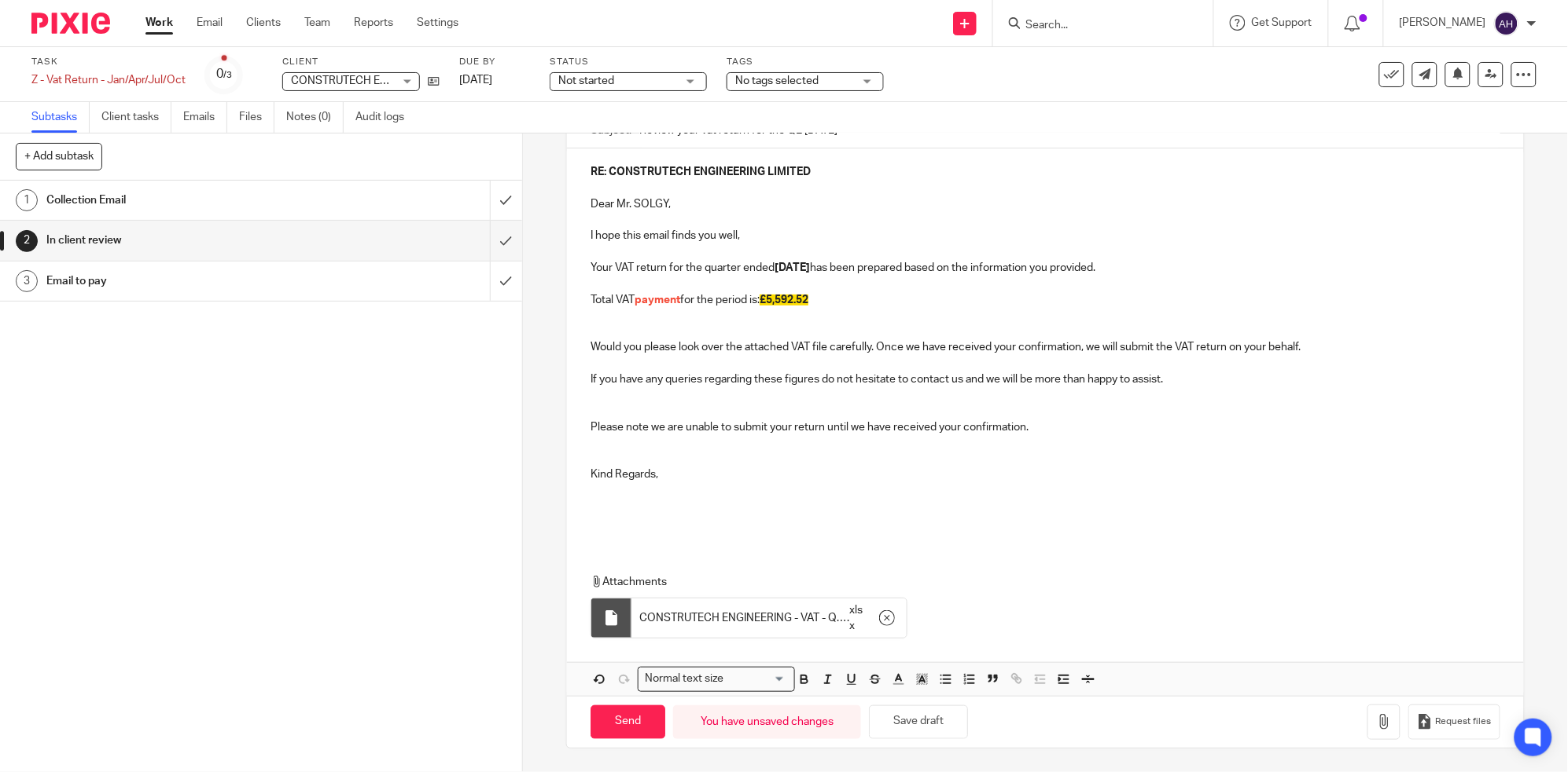
scroll to position [167, 0]
click at [621, 724] on input "Send" at bounding box center [628, 722] width 75 height 34
type input "Sent"
click at [304, 598] on div "1 Collection Email 2 In client review 3 Email to pay" at bounding box center [261, 477] width 522 height 592
click at [161, 25] on link "Work" at bounding box center [159, 23] width 28 height 16
